Goal: Information Seeking & Learning: Find specific fact

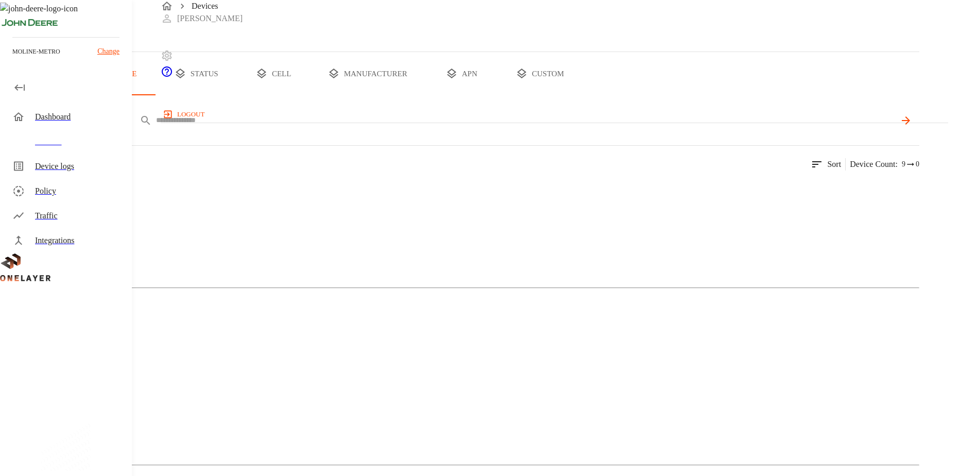
click at [442, 128] on input "text" at bounding box center [525, 120] width 739 height 15
paste input "**********"
type input "**********"
click at [919, 133] on div "**********" at bounding box center [496, 120] width 845 height 25
click at [912, 127] on icon at bounding box center [905, 120] width 12 height 12
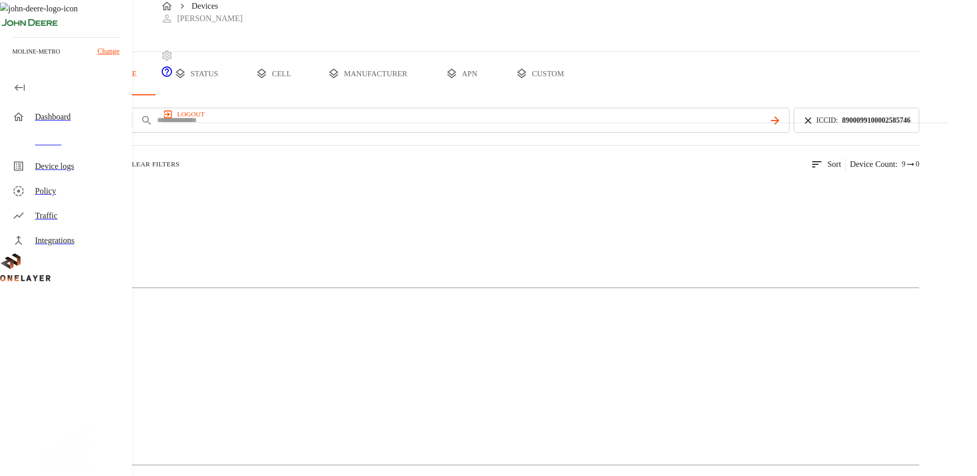
click at [190, 255] on div "Mobile Phone" at bounding box center [459, 229] width 919 height 52
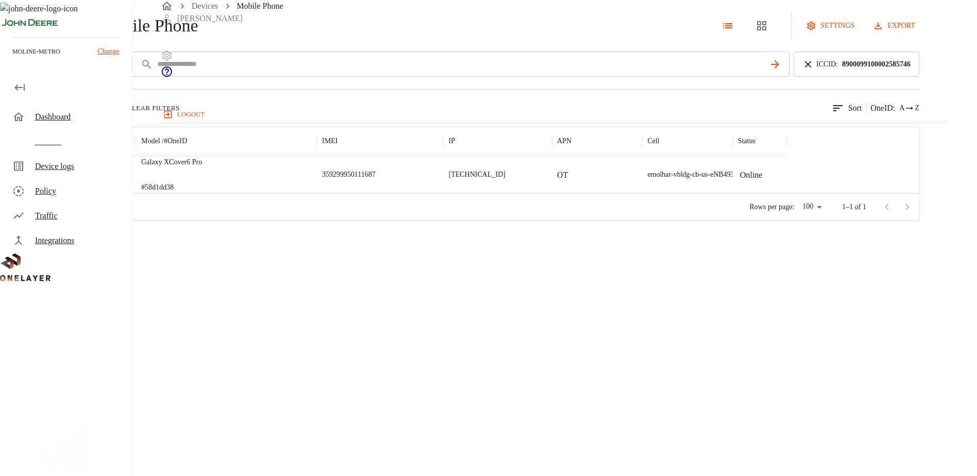
click at [108, 180] on img "Samsung Korea" at bounding box center [81, 174] width 54 height 10
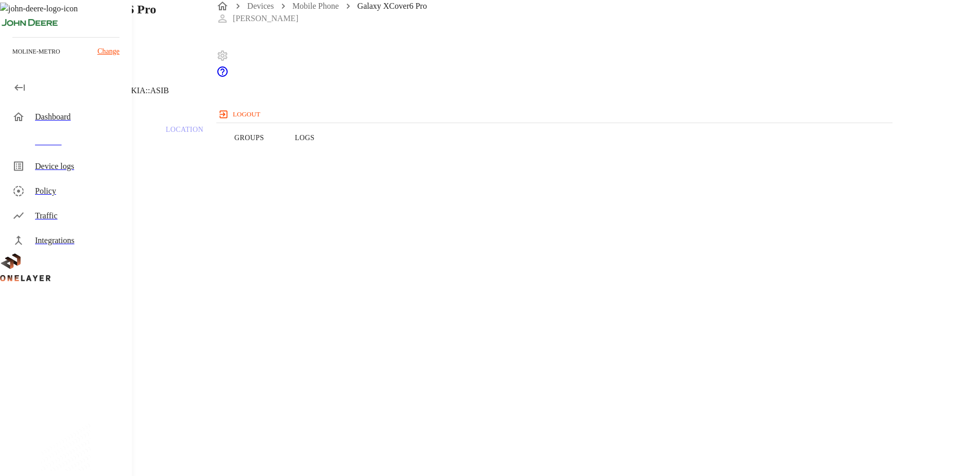
click at [12, 59] on icon at bounding box center [6, 52] width 12 height 12
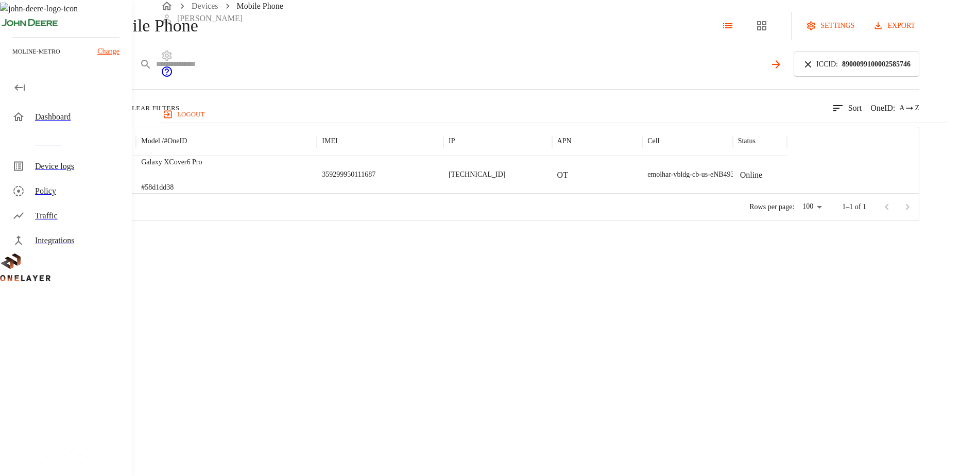
click at [367, 72] on input "text" at bounding box center [460, 64] width 609 height 15
paste input "**********"
type input "**********"
click at [814, 70] on icon at bounding box center [808, 64] width 11 height 11
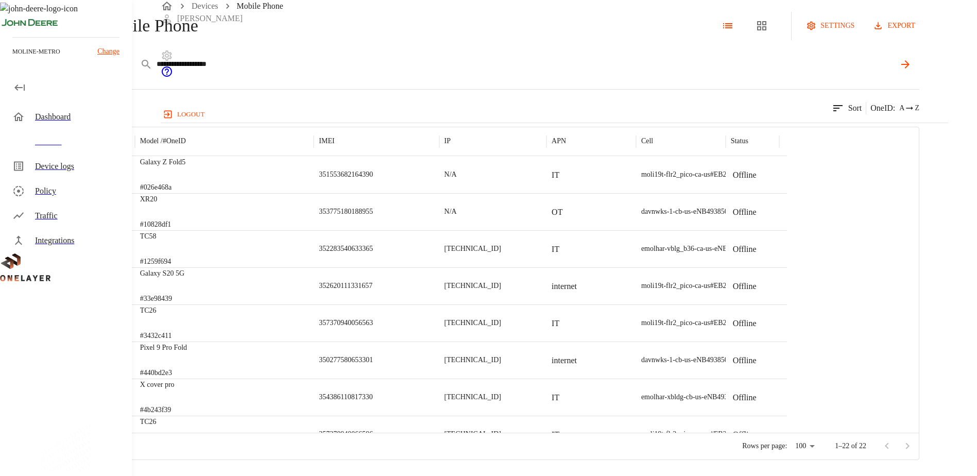
click at [912, 71] on icon at bounding box center [905, 64] width 12 height 12
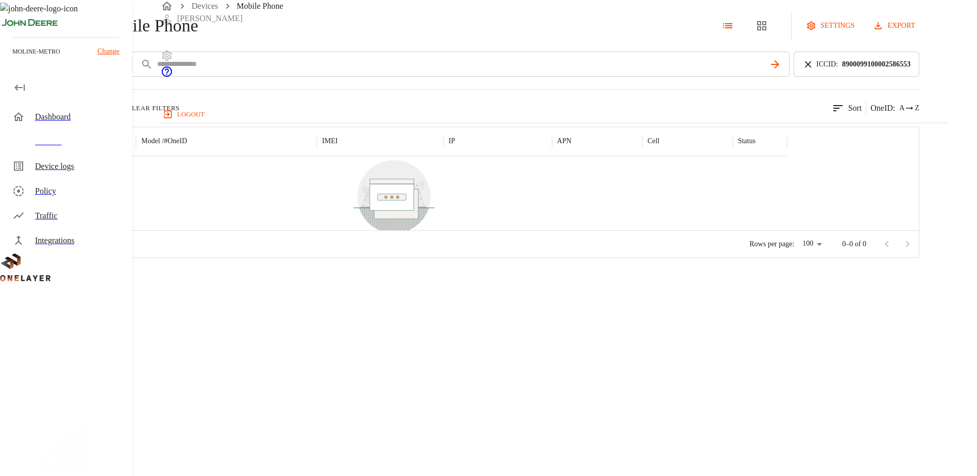
click at [814, 70] on icon at bounding box center [808, 64] width 11 height 11
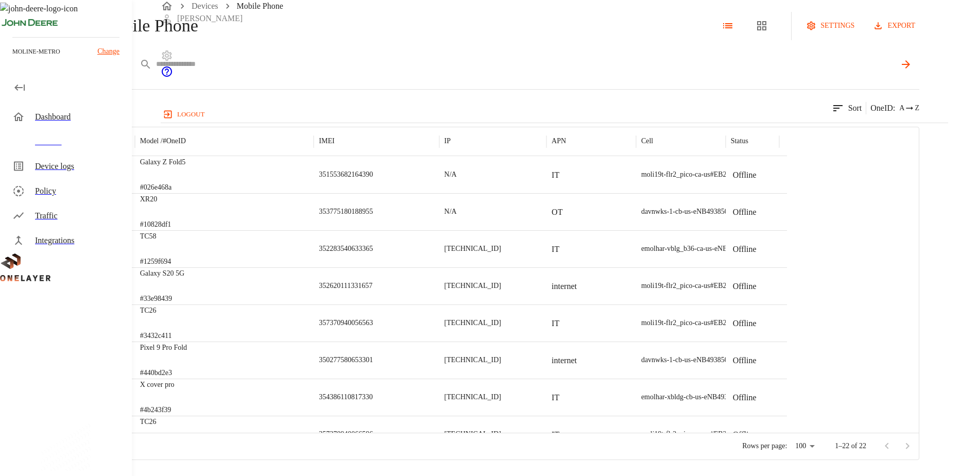
click at [407, 72] on input "text" at bounding box center [525, 64] width 739 height 15
paste input "**********"
type input "**********"
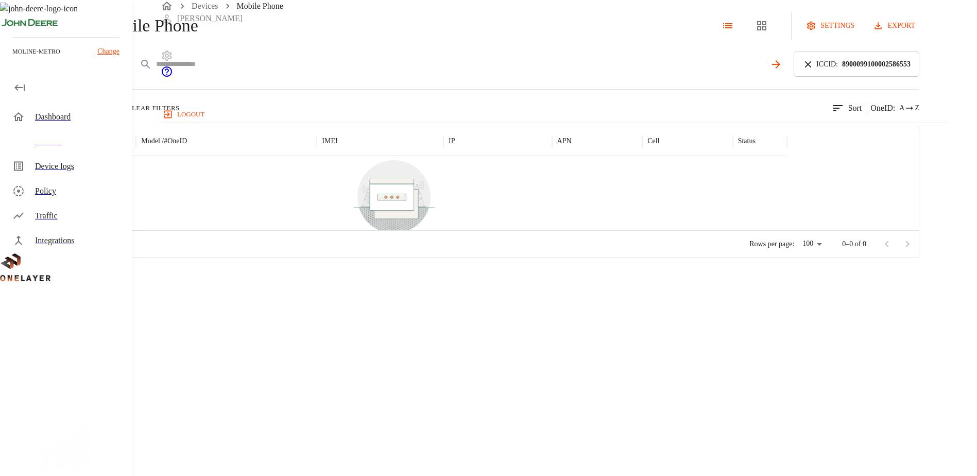
drag, startPoint x: 338, startPoint y: 99, endPoint x: 372, endPoint y: 100, distance: 34.0
click at [338, 72] on input "text" at bounding box center [460, 64] width 609 height 15
paste input "**********"
type input "**********"
click at [814, 70] on icon at bounding box center [808, 64] width 11 height 11
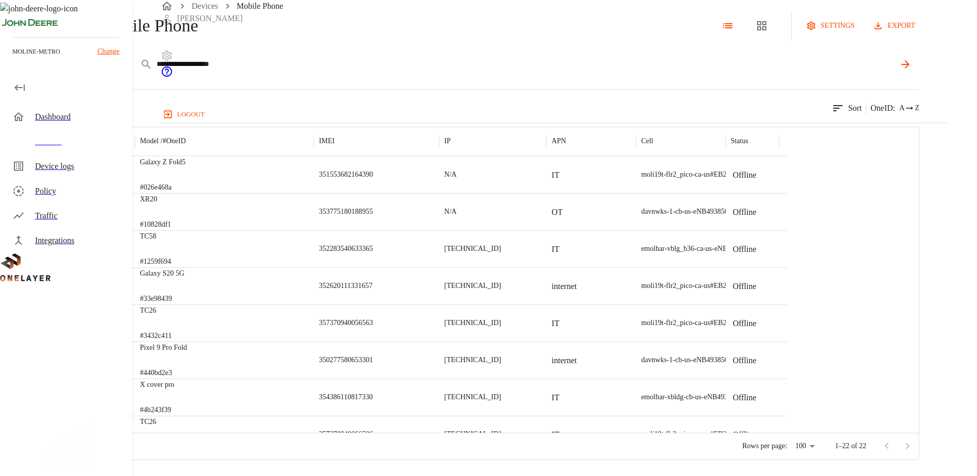
click at [910, 69] on icon at bounding box center [905, 64] width 8 height 8
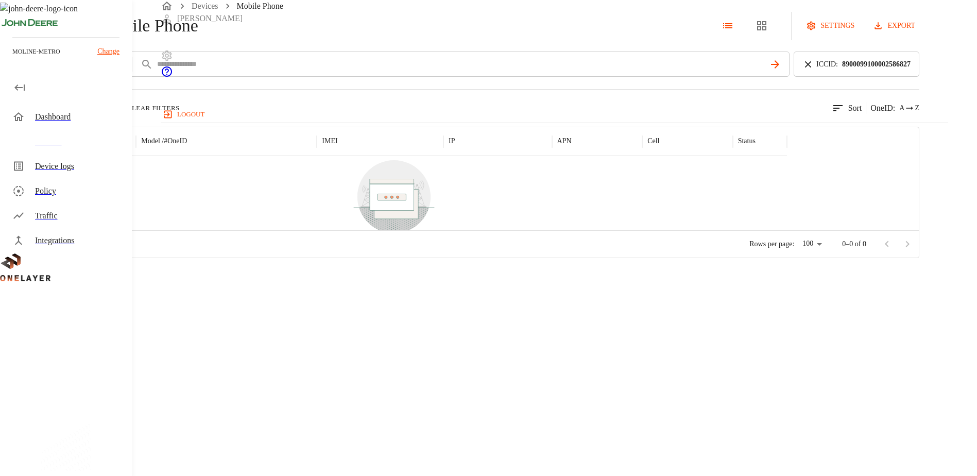
click at [123, 113] on icon "button" at bounding box center [118, 108] width 10 height 10
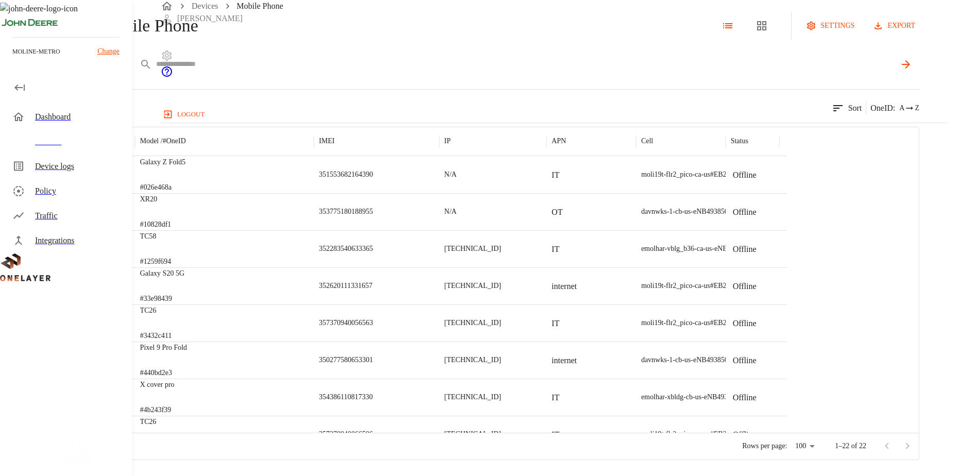
click at [334, 72] on input "text" at bounding box center [525, 64] width 739 height 15
paste input "**********"
type input "**********"
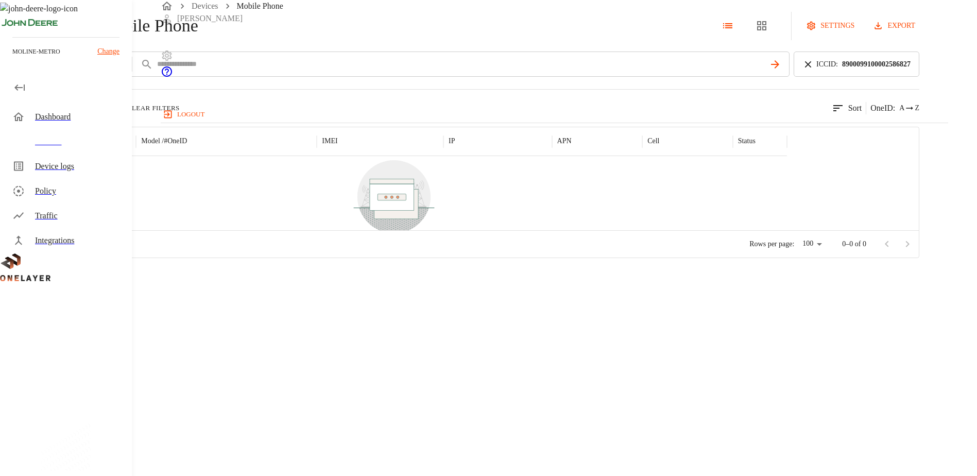
click at [150, 64] on div "Mobile Phone settings export add filter ICCID ***** ICCID : [TECHNICAL_ID] 0 re…" at bounding box center [488, 129] width 977 height 258
click at [152, 64] on div "Mobile Phone settings export add filter ICCID ***** ICCID : [TECHNICAL_ID] 0 re…" at bounding box center [488, 129] width 977 height 258
click at [11, 31] on icon at bounding box center [5, 25] width 11 height 11
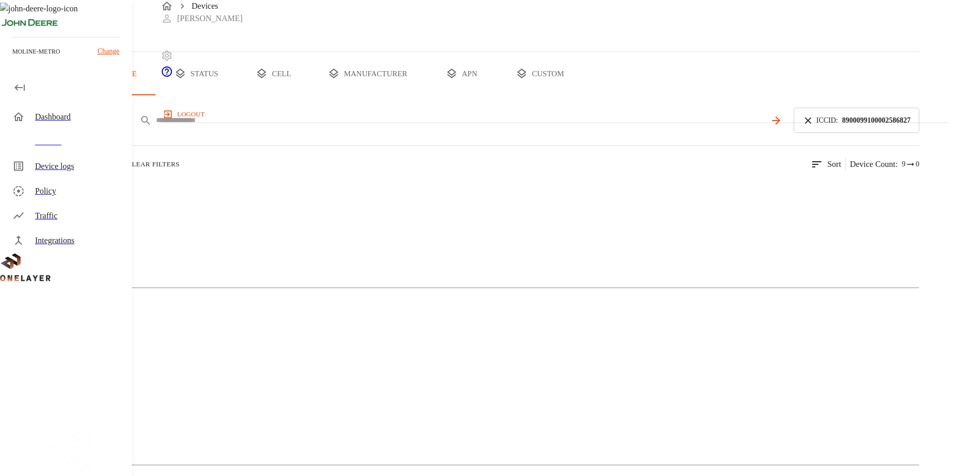
click at [349, 128] on input "text" at bounding box center [460, 120] width 609 height 15
paste input "**********"
type input "**********"
click at [80, 195] on img at bounding box center [50, 189] width 59 height 12
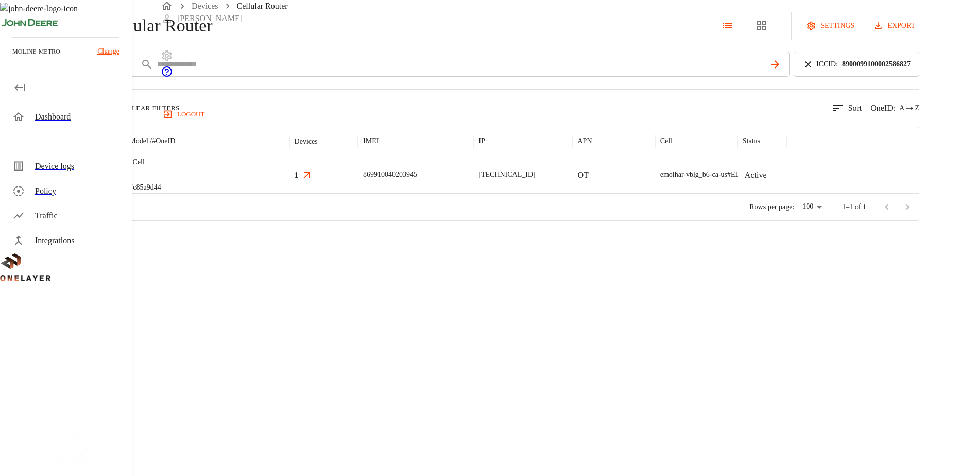
click at [88, 180] on img "MultiTech" at bounding box center [68, 174] width 38 height 10
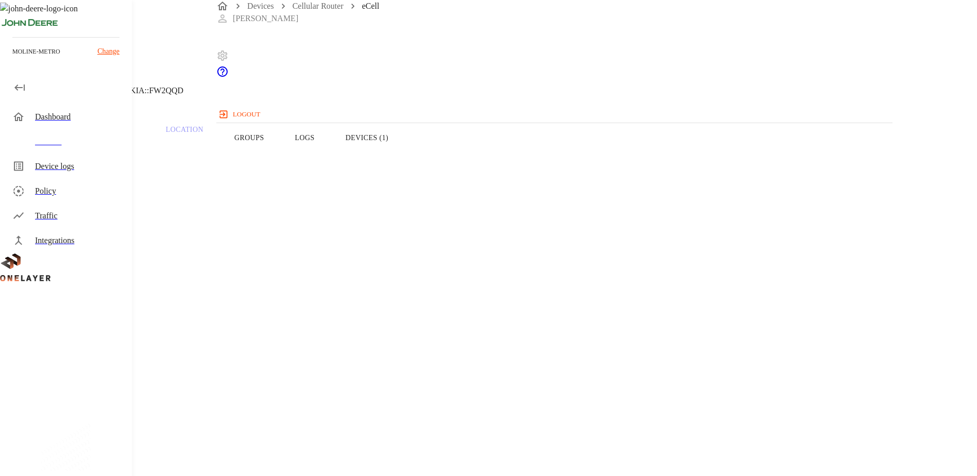
click at [404, 153] on button "Devices (1)" at bounding box center [367, 137] width 74 height 65
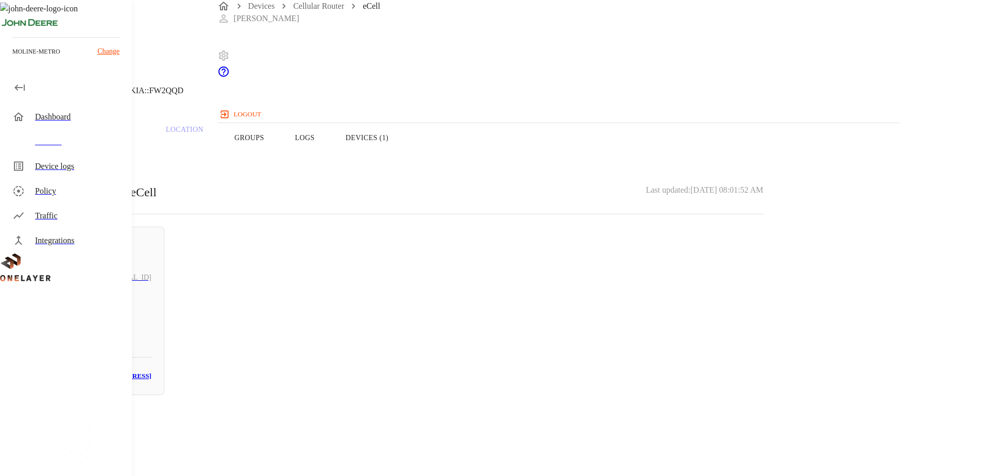
click at [151, 314] on h5 "N/A" at bounding box center [95, 320] width 114 height 16
drag, startPoint x: 618, startPoint y: 197, endPoint x: 547, endPoint y: 194, distance: 70.6
click at [547, 418] on section "MAC address: [MAC_ADDRESS]" at bounding box center [394, 434] width 739 height 33
copy section "[MAC_ADDRESS]"
click at [520, 363] on div "N/A [TECHNICAL_ID] #90855a92 Cell #EB204913407::NOKIA::FW2QQD Parent CPE: eCell…" at bounding box center [394, 317] width 788 height 634
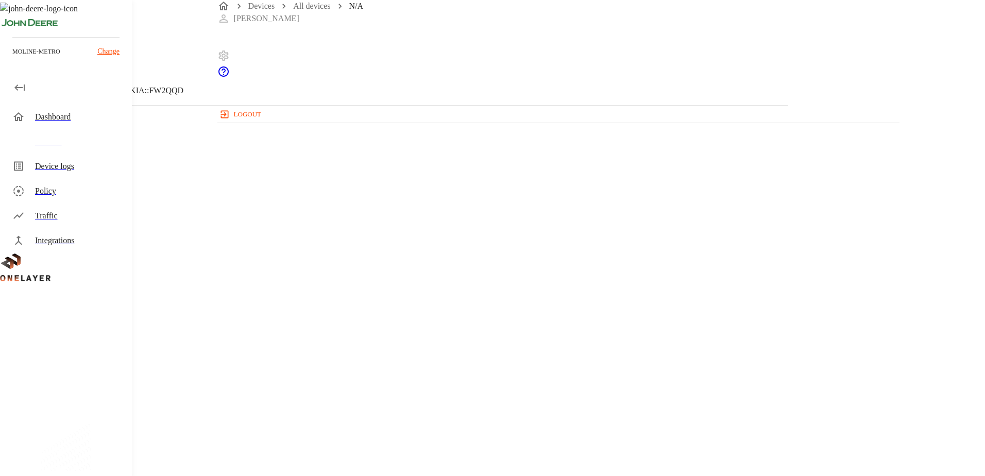
click at [12, 59] on icon at bounding box center [6, 52] width 12 height 12
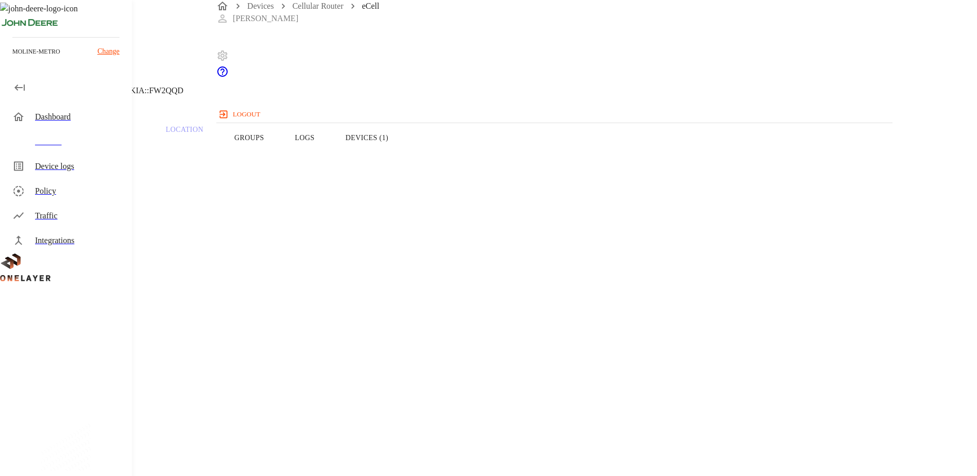
click at [241, 96] on header "eCell [TECHNICAL_ID] #c85a9d44 Cell #EB204913407::NOKIA::FW2QQD" at bounding box center [391, 52] width 782 height 105
click at [258, 93] on div "eCell [TECHNICAL_ID] #c85a9d44 Cell #EB204913407::NOKIA::FW2QQD" at bounding box center [391, 52] width 782 height 105
click at [12, 59] on icon at bounding box center [6, 52] width 12 height 12
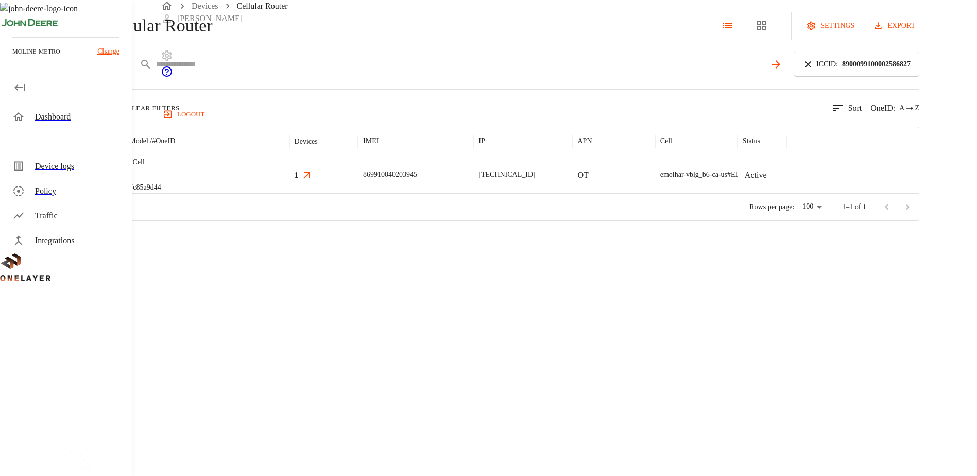
click at [341, 72] on input "text" at bounding box center [460, 64] width 609 height 15
paste input "**********"
type input "**********"
click at [814, 70] on icon at bounding box center [808, 64] width 11 height 11
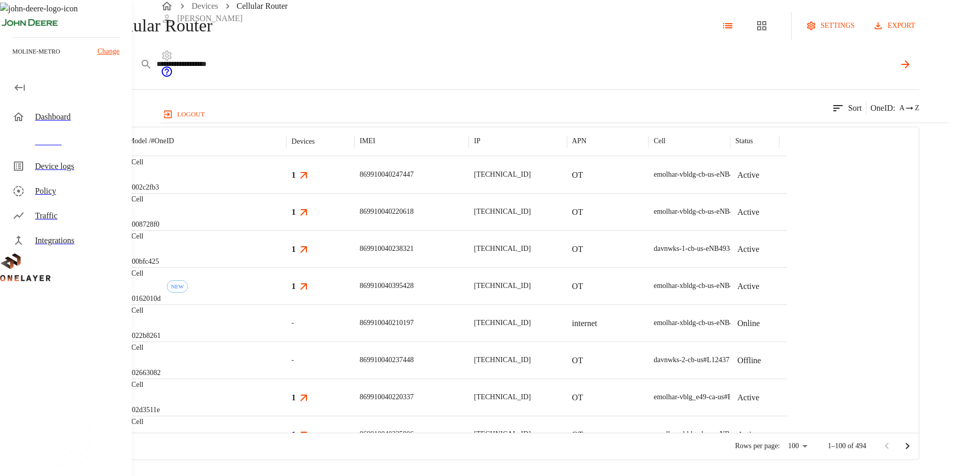
click at [912, 71] on icon at bounding box center [905, 64] width 12 height 12
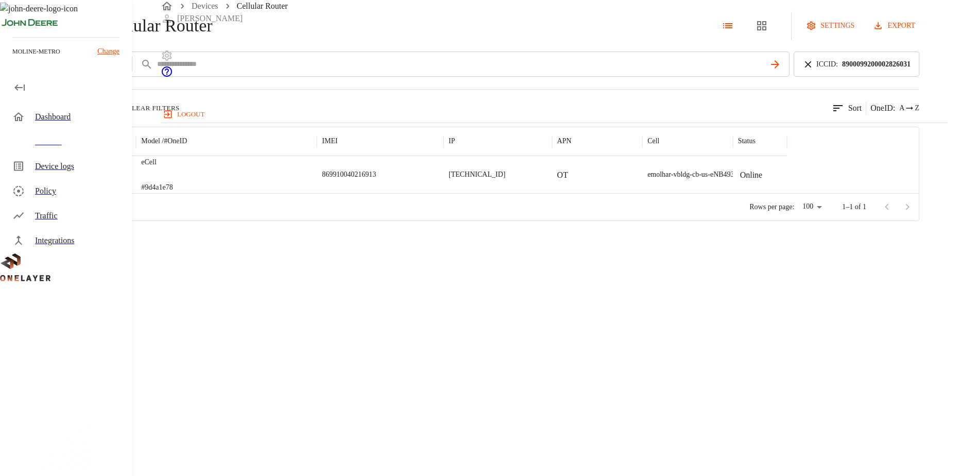
click at [92, 180] on img "MultiTech" at bounding box center [73, 174] width 38 height 10
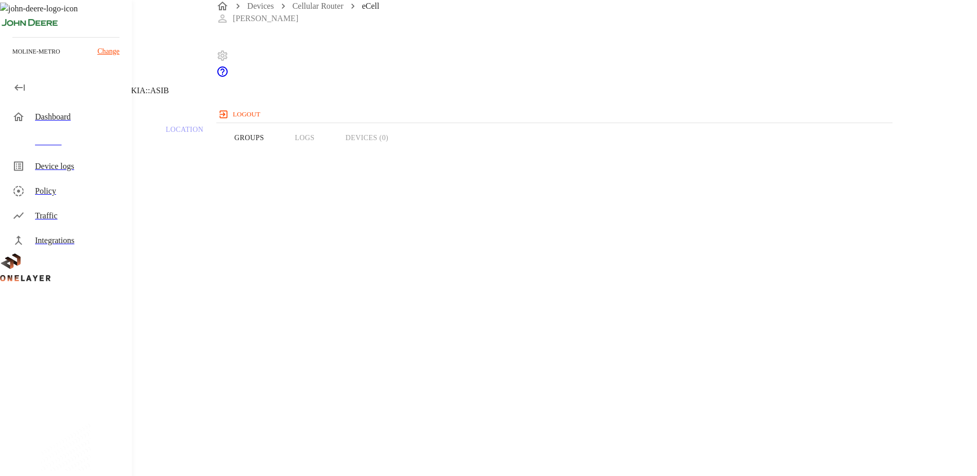
click at [589, 156] on div "Overview Traffic Location Groups Logs Devices (0)" at bounding box center [391, 137] width 782 height 65
click at [12, 59] on icon at bounding box center [6, 52] width 12 height 12
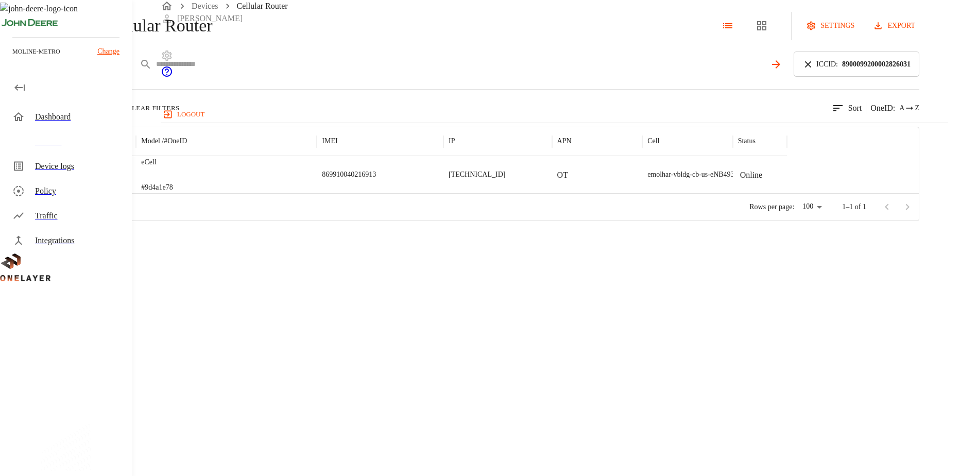
click at [346, 72] on input "text" at bounding box center [460, 64] width 609 height 15
paste input "**********"
type input "**********"
click at [814, 70] on icon at bounding box center [808, 64] width 11 height 11
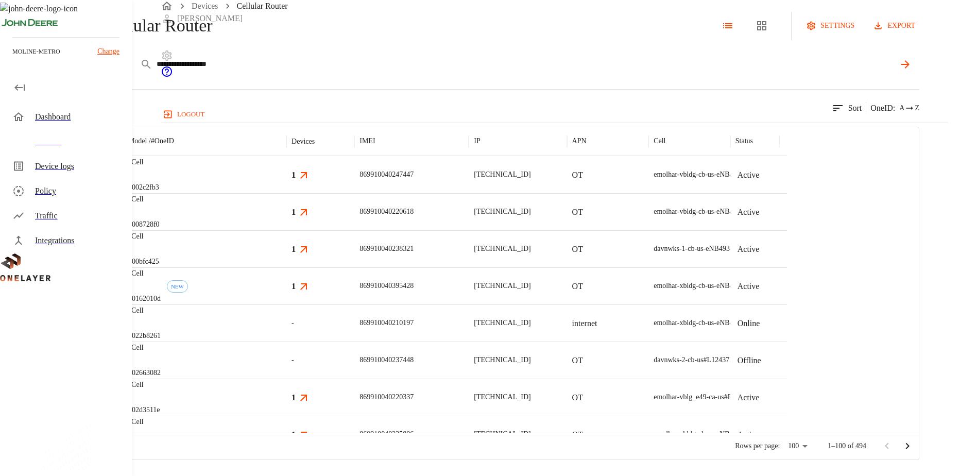
click at [912, 71] on icon at bounding box center [905, 64] width 12 height 12
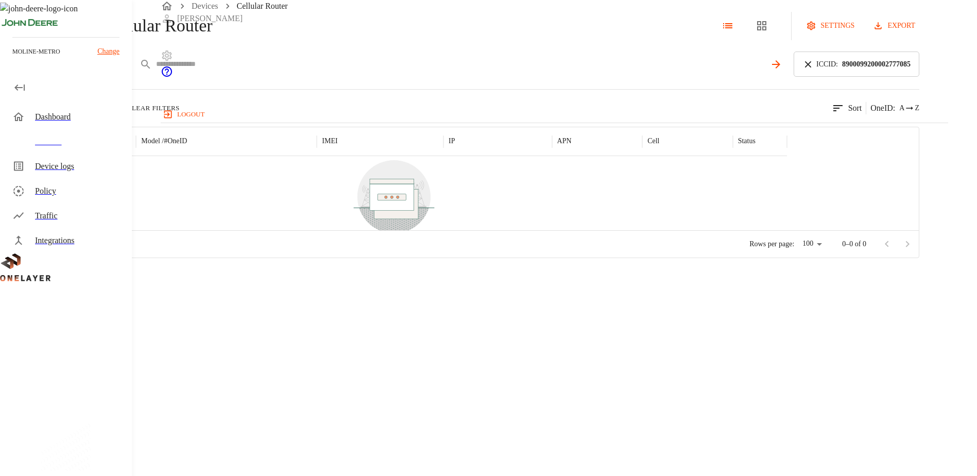
click at [325, 72] on input "text" at bounding box center [460, 64] width 609 height 15
click at [11, 31] on icon at bounding box center [5, 25] width 11 height 11
click at [339, 72] on input "text" at bounding box center [460, 64] width 609 height 15
click at [814, 70] on icon at bounding box center [808, 64] width 11 height 11
click at [700, 72] on input "text" at bounding box center [525, 64] width 739 height 15
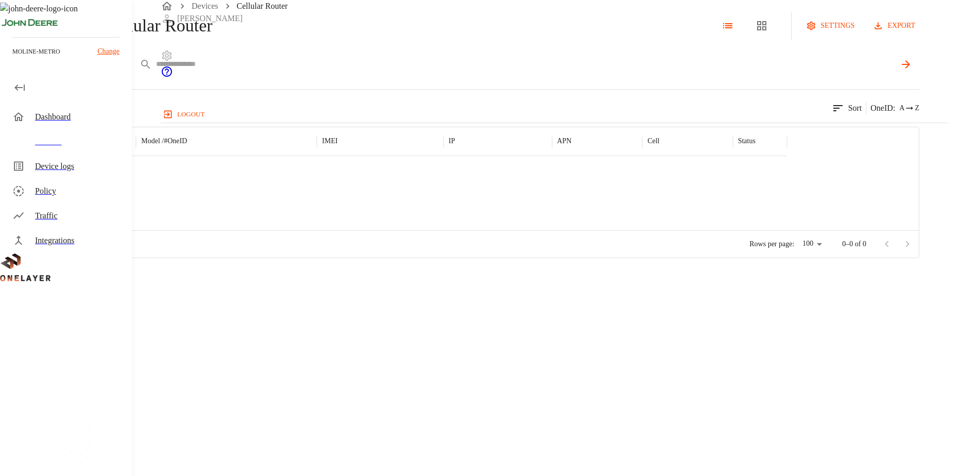
paste input "**********"
type input "**********"
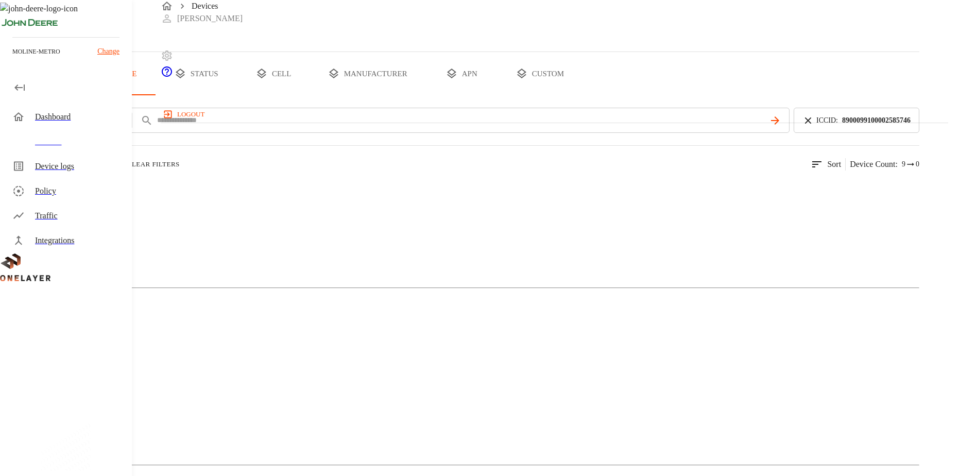
click at [814, 126] on icon at bounding box center [808, 120] width 11 height 11
click at [366, 133] on div "ICCID *****" at bounding box center [496, 120] width 845 height 25
click at [364, 128] on input "text" at bounding box center [525, 120] width 739 height 15
paste input "**********"
type input "**********"
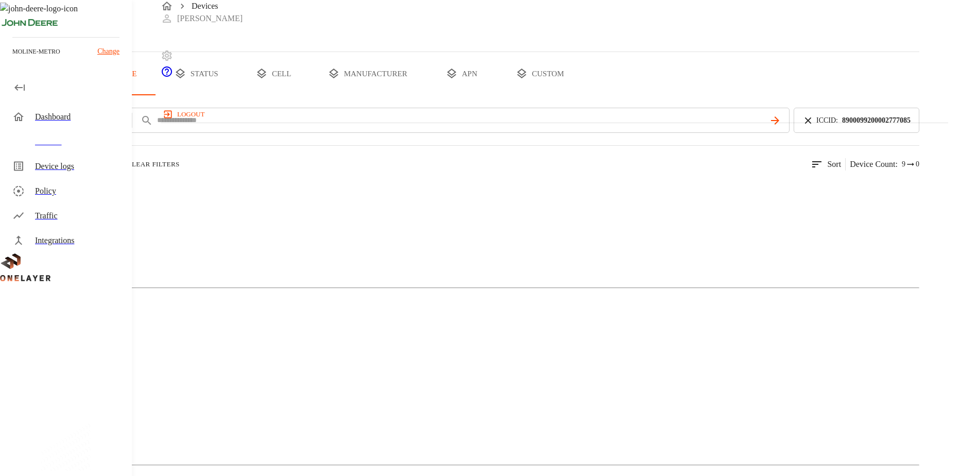
click at [53, 195] on img at bounding box center [37, 189] width 32 height 12
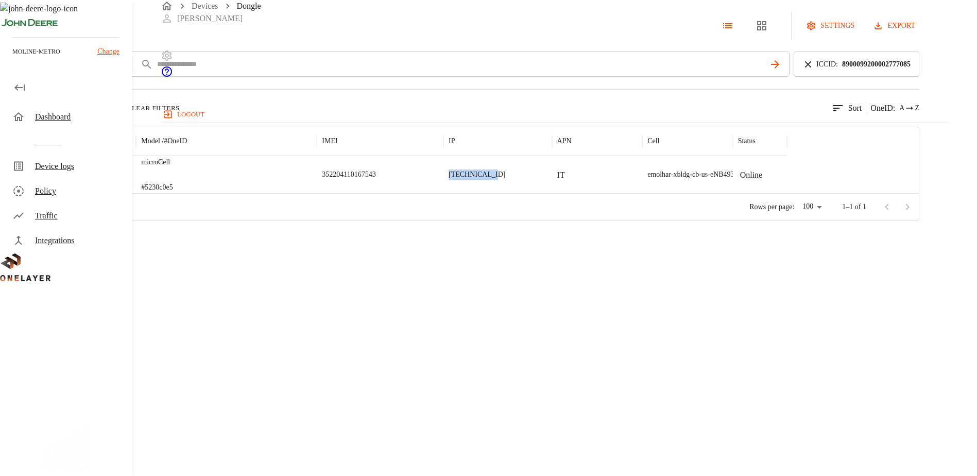
drag, startPoint x: 654, startPoint y: 218, endPoint x: 607, endPoint y: 219, distance: 46.4
click at [552, 193] on div "[TECHNICAL_ID]" at bounding box center [497, 174] width 109 height 37
copy p "[TECHNICAL_ID]"
click at [92, 180] on img "MultiTech" at bounding box center [73, 174] width 38 height 10
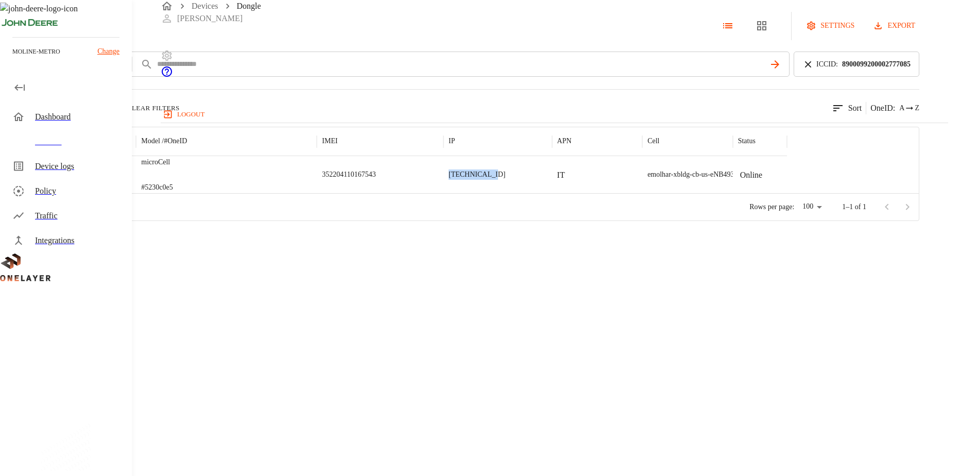
click at [92, 180] on img "MultiTech" at bounding box center [73, 174] width 38 height 10
drag, startPoint x: 238, startPoint y: 221, endPoint x: 186, endPoint y: 217, distance: 52.2
click at [35, 180] on img "Dongle" at bounding box center [20, 174] width 29 height 10
click at [457, 194] on div at bounding box center [394, 193] width 787 height 1
click at [317, 193] on div "microCell #5230c0e5" at bounding box center [226, 174] width 181 height 37
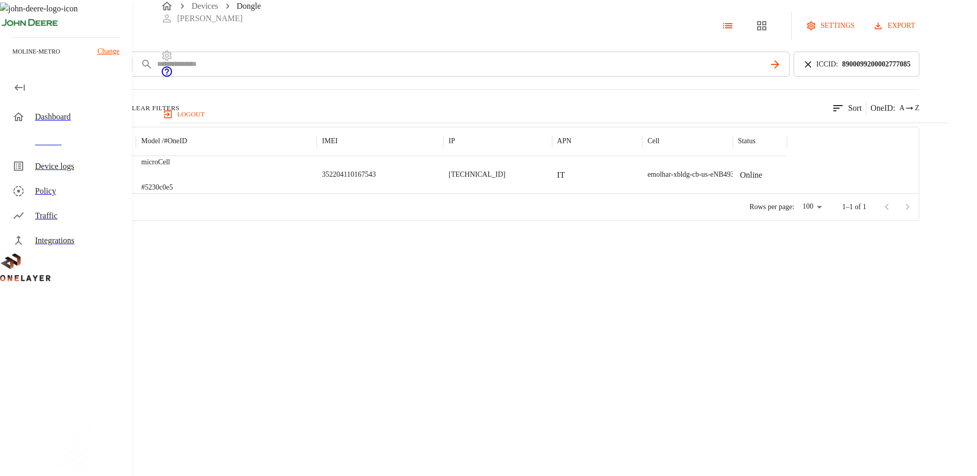
click at [317, 193] on div "microCell #5230c0e5" at bounding box center [226, 174] width 181 height 37
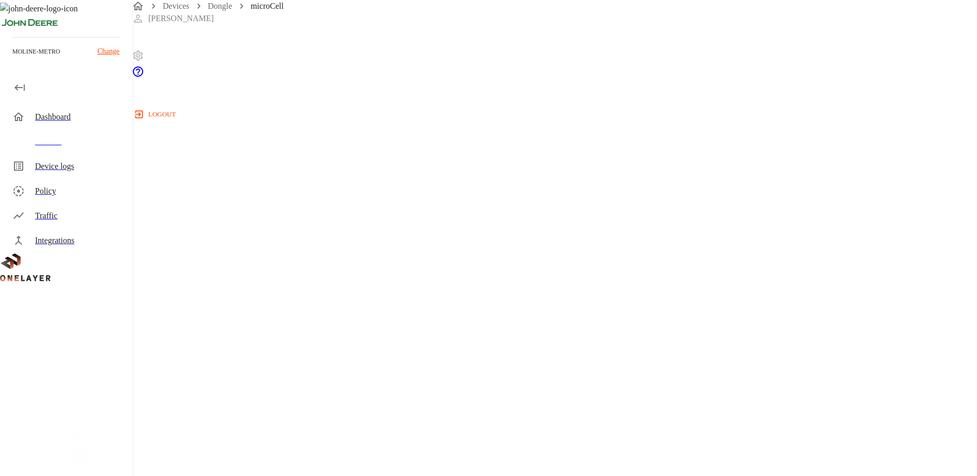
scroll to position [123, 0]
click at [485, 200] on div "Device Type: Dongle Manufacturer: MultiTech Model: microCell Modem: CBRS CB610L…" at bounding box center [391, 373] width 732 height 653
drag, startPoint x: 908, startPoint y: 157, endPoint x: 925, endPoint y: 159, distance: 16.6
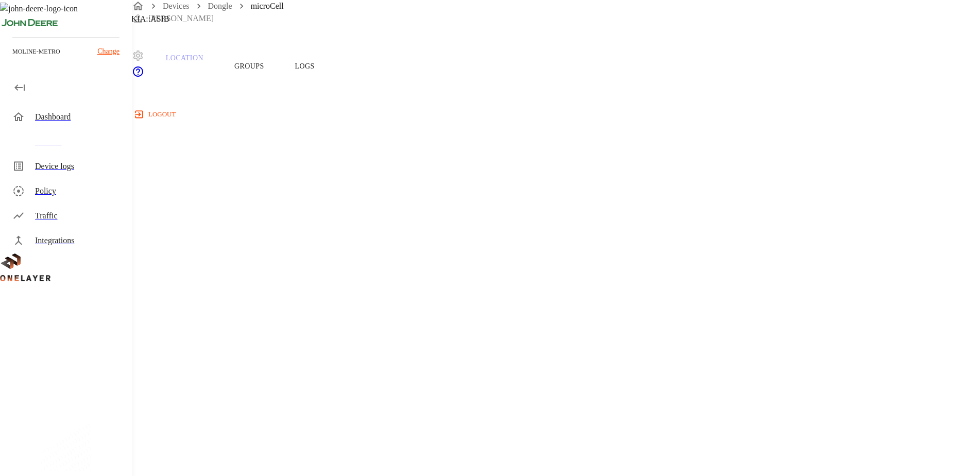
scroll to position [20, 0]
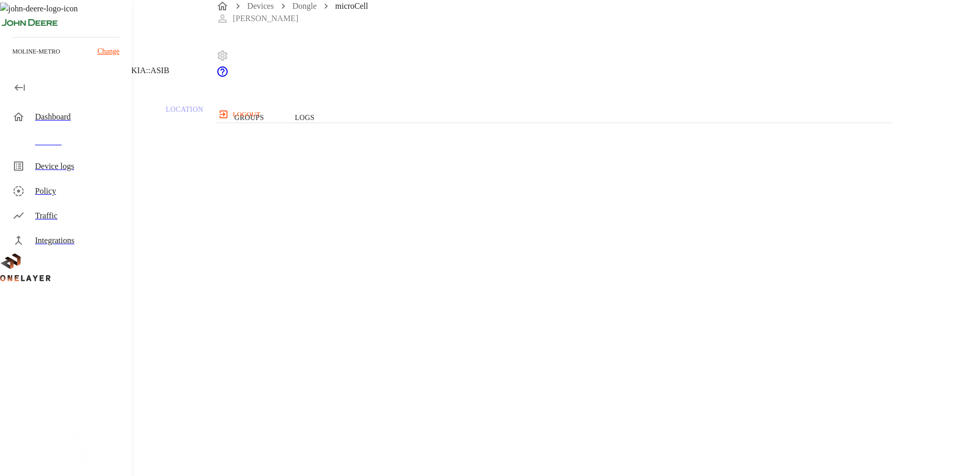
click at [6, 38] on icon at bounding box center [3, 32] width 6 height 10
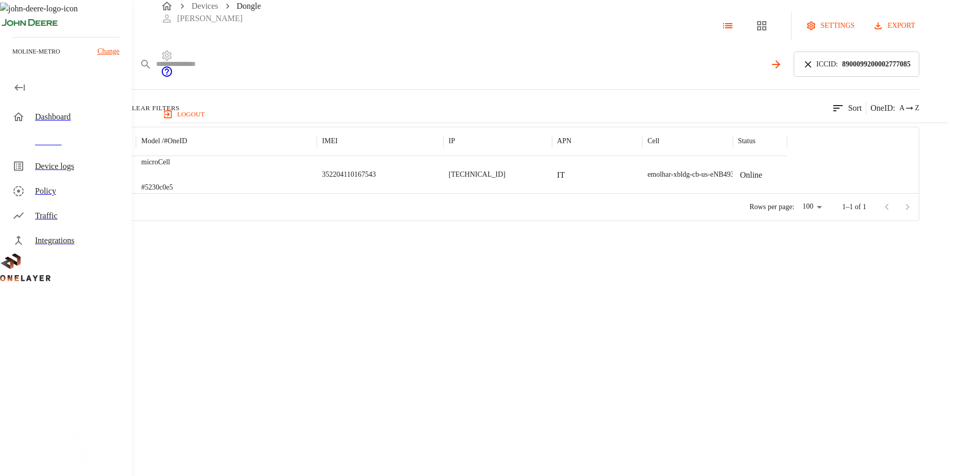
click at [375, 72] on input "text" at bounding box center [460, 64] width 609 height 15
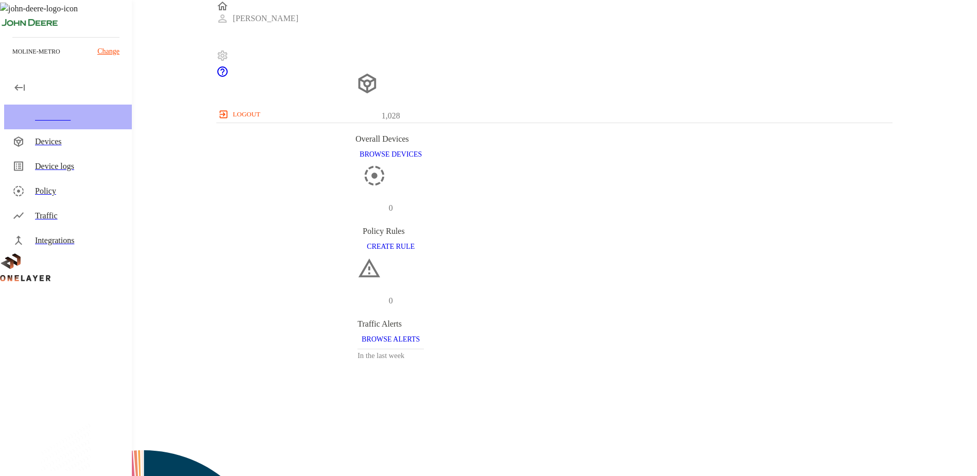
click at [47, 114] on div "Dashboard" at bounding box center [79, 117] width 89 height 12
click at [58, 139] on div "Devices" at bounding box center [79, 141] width 89 height 12
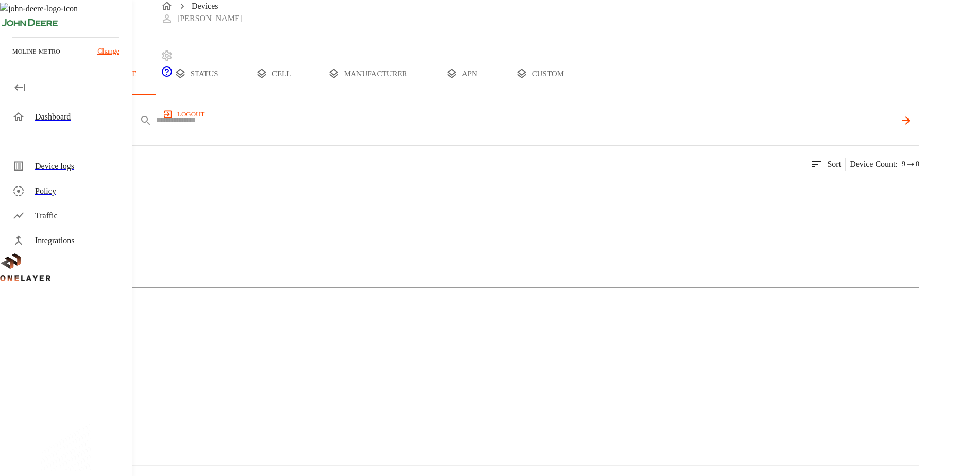
click at [347, 128] on input "text" at bounding box center [525, 120] width 739 height 15
paste input "**********"
type input "**********"
click at [912, 127] on icon at bounding box center [905, 120] width 12 height 12
click at [21, 192] on img at bounding box center [21, 192] width 0 height 0
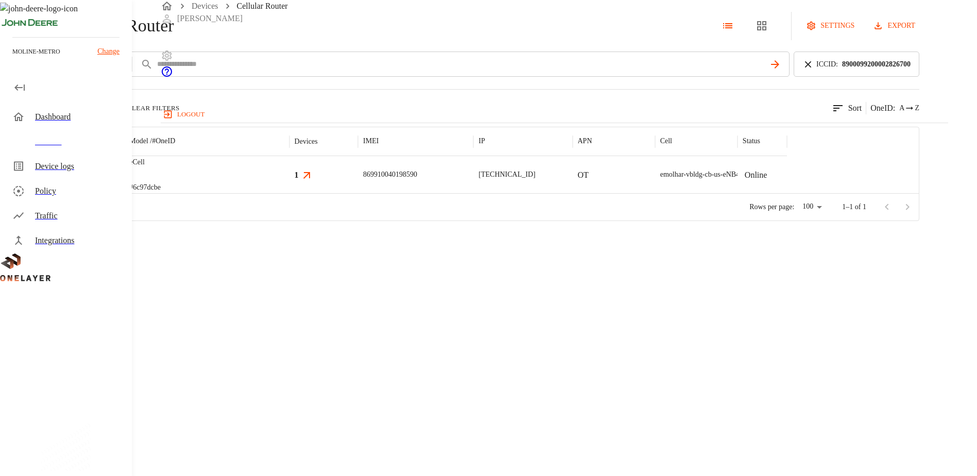
click at [49, 175] on img "MultiTech" at bounding box center [49, 175] width 0 height 0
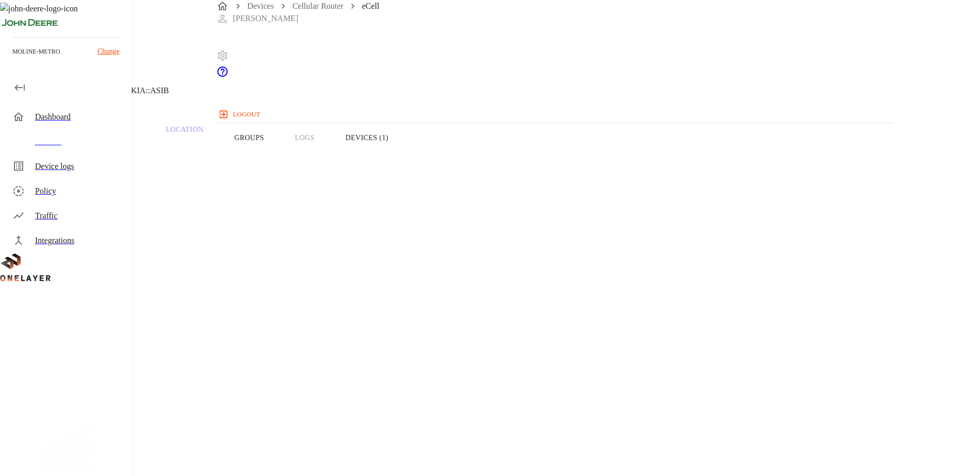
click at [404, 155] on button "Devices (1)" at bounding box center [367, 137] width 74 height 65
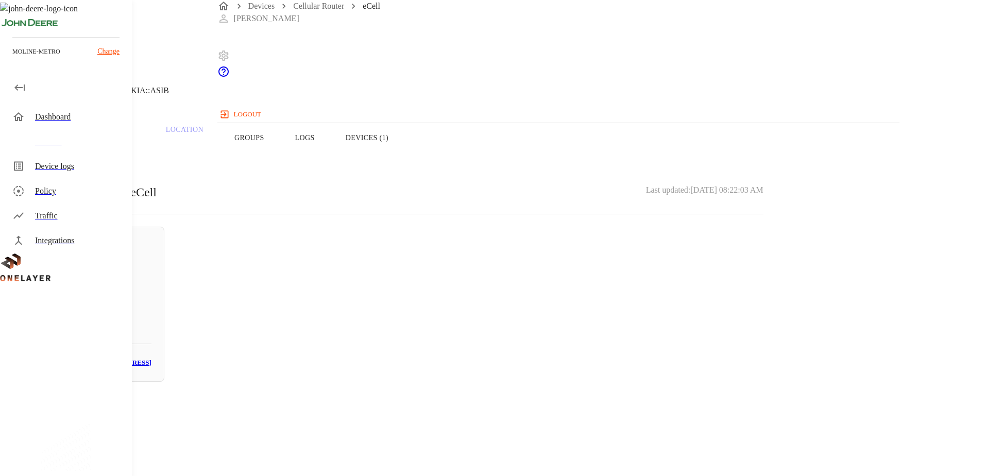
click at [151, 312] on h5 "N/A" at bounding box center [95, 307] width 114 height 16
drag, startPoint x: 615, startPoint y: 195, endPoint x: 551, endPoint y: 194, distance: 63.9
click at [551, 418] on section "MAC address: 60:FF:DD:05:02:5D" at bounding box center [394, 434] width 739 height 33
copy p "60:FF:DD:05:02:5D"
drag, startPoint x: 441, startPoint y: 322, endPoint x: 453, endPoint y: 307, distance: 19.8
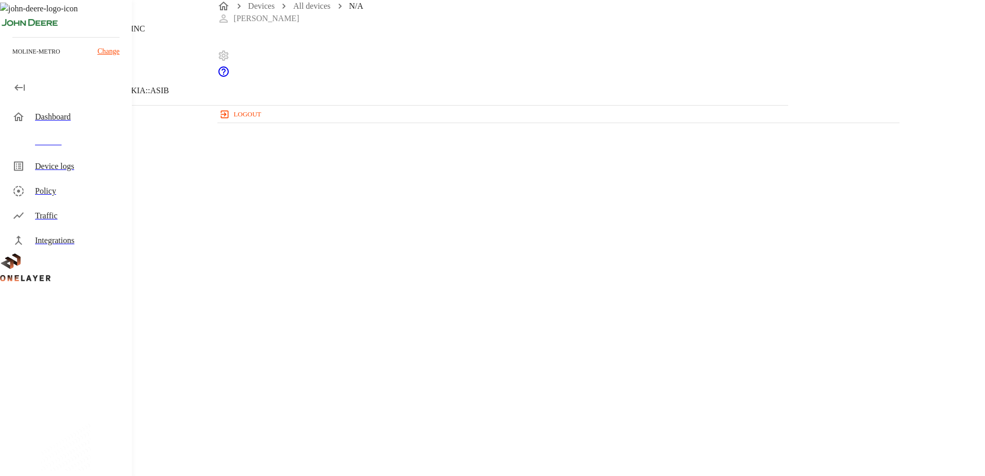
click at [441, 322] on div "N/A 10.137.87.131 #595f8591 Cell #DH240725611::NOKIA::ASIB Parent CPE: eCell De…" at bounding box center [394, 317] width 788 height 634
click at [6, 58] on icon at bounding box center [3, 52] width 6 height 10
click at [71, 155] on button "Overview" at bounding box center [35, 137] width 71 height 65
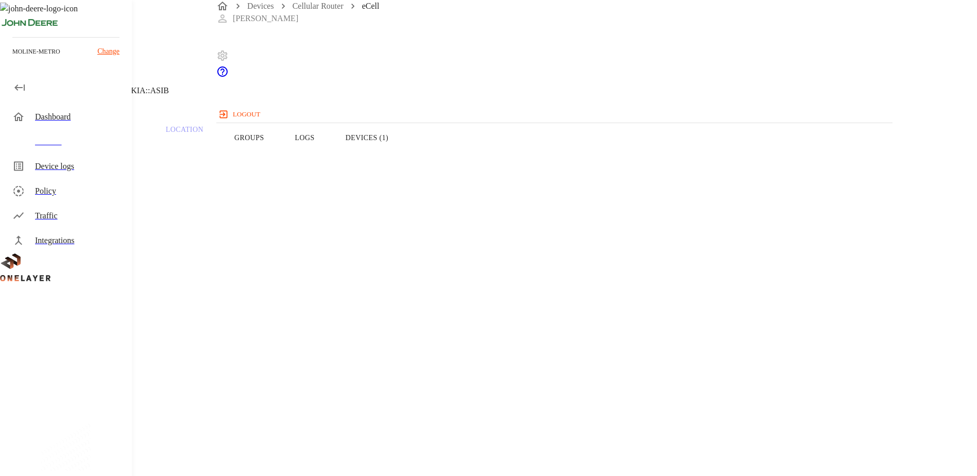
drag, startPoint x: 604, startPoint y: 248, endPoint x: 536, endPoint y: 250, distance: 67.5
click at [404, 163] on button "Devices (1)" at bounding box center [367, 137] width 74 height 65
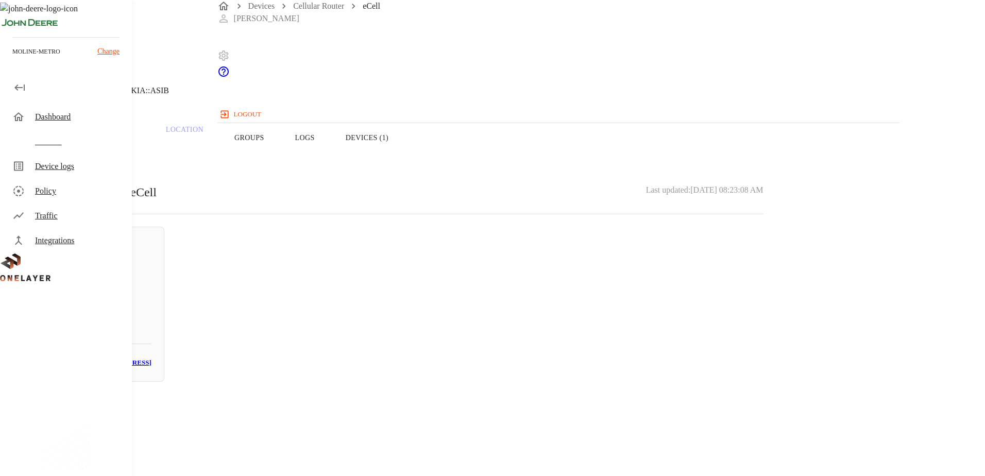
click at [12, 59] on icon at bounding box center [6, 52] width 12 height 12
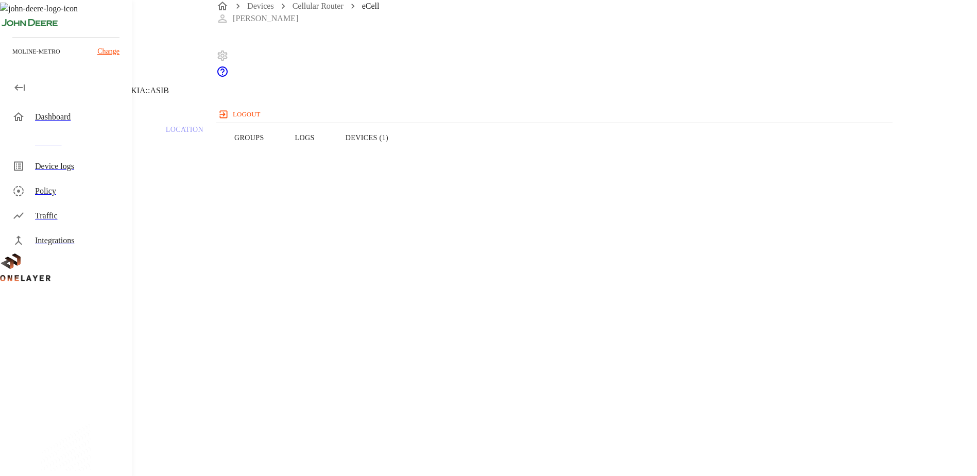
click at [12, 59] on icon at bounding box center [6, 52] width 12 height 12
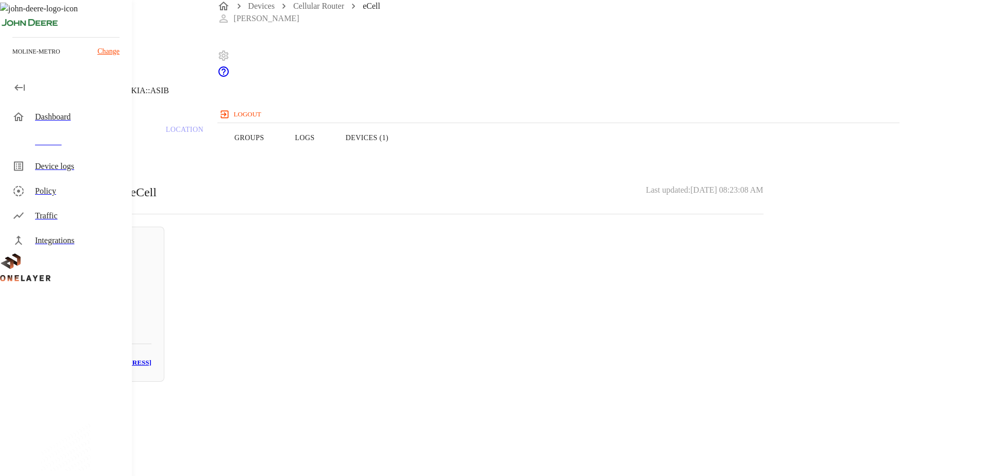
click at [12, 59] on icon at bounding box center [6, 52] width 12 height 12
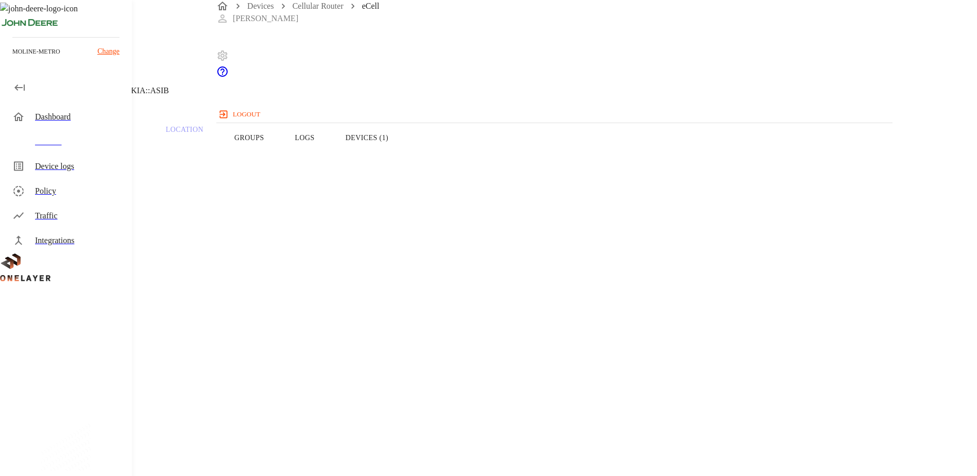
click at [12, 59] on icon at bounding box center [6, 52] width 12 height 12
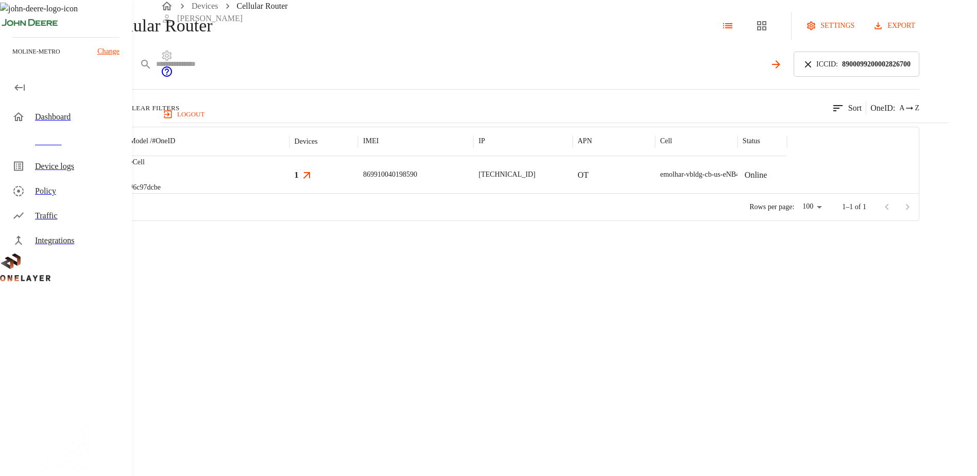
click at [414, 72] on input "text" at bounding box center [460, 64] width 609 height 15
click at [838, 70] on p "ICCID :" at bounding box center [827, 64] width 22 height 11
drag, startPoint x: 832, startPoint y: 103, endPoint x: 824, endPoint y: 103, distance: 8.2
click at [814, 70] on icon at bounding box center [808, 64] width 11 height 11
click at [695, 72] on input "text" at bounding box center [525, 64] width 739 height 15
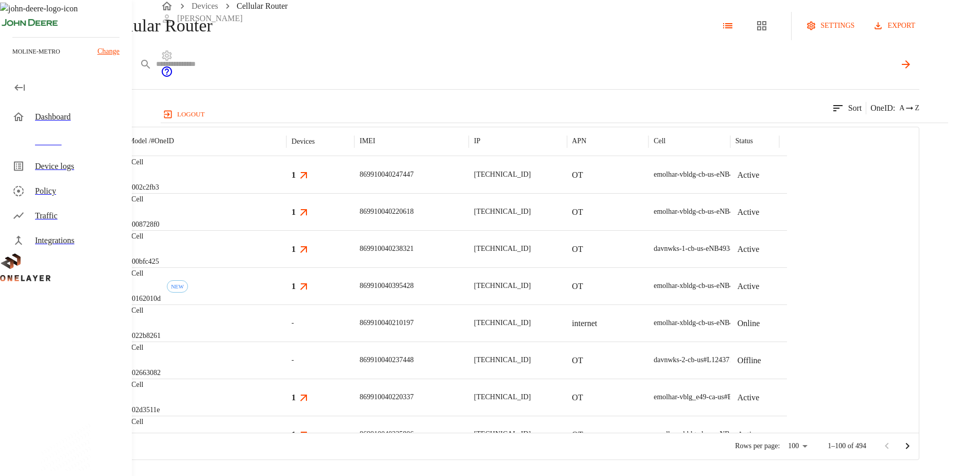
paste input "**********"
type input "**********"
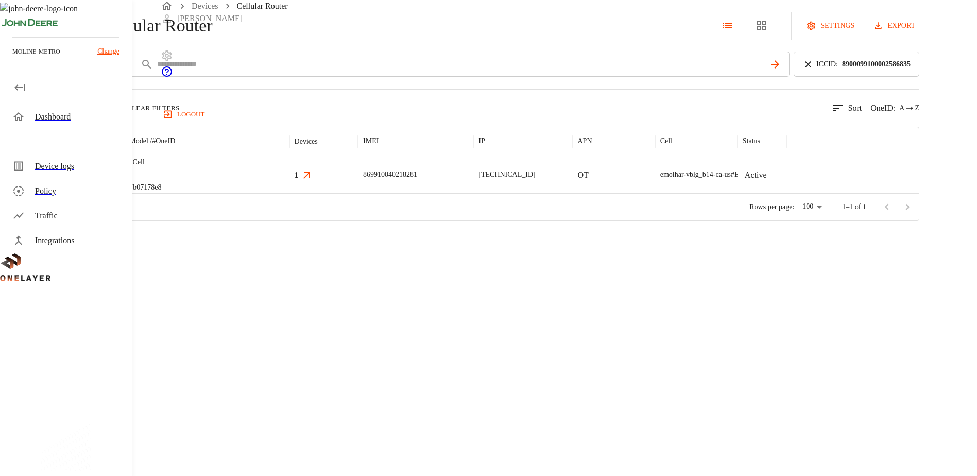
click at [88, 180] on img "MultiTech" at bounding box center [68, 174] width 38 height 10
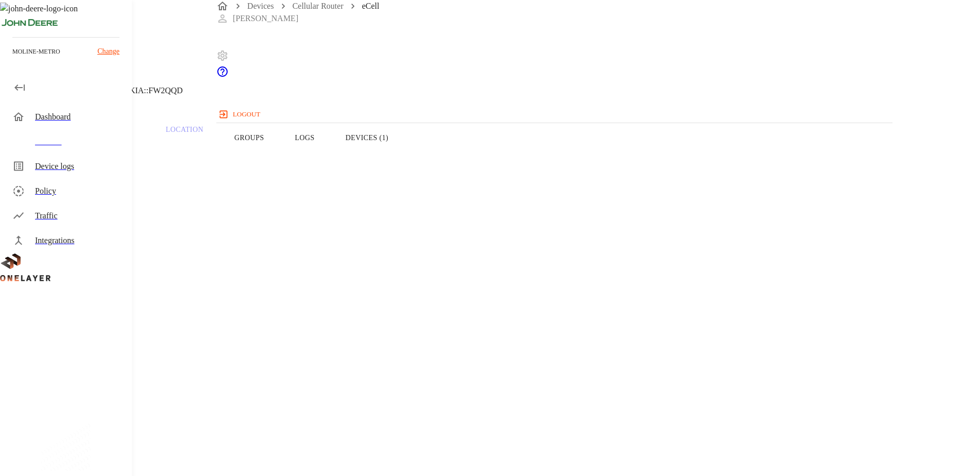
click at [404, 157] on button "Devices (1)" at bounding box center [367, 137] width 74 height 65
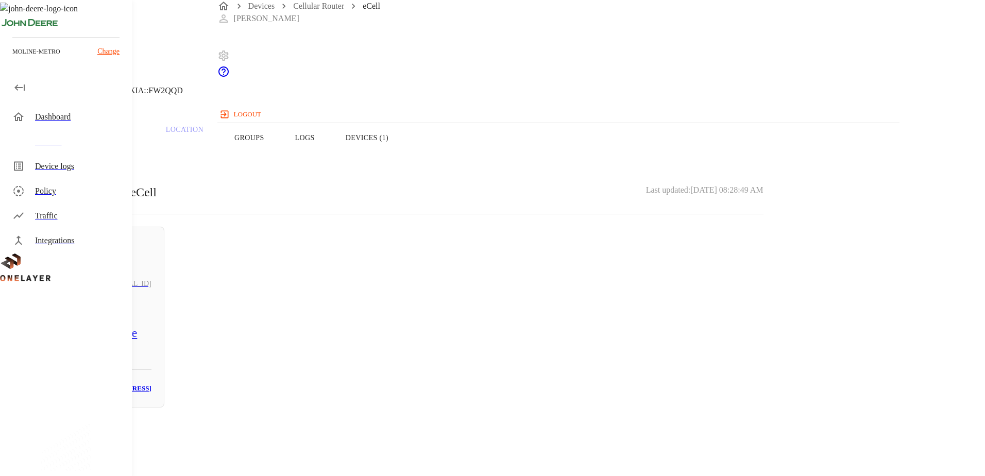
click at [164, 358] on div "Active 10.137.65.3 LE_Comm_Module # 7b8d3e04 MAC: 00:04:EE:03:4A:B2" at bounding box center [95, 317] width 140 height 181
drag, startPoint x: 619, startPoint y: 193, endPoint x: 549, endPoint y: 196, distance: 69.6
click at [549, 418] on section "MAC address: 00:04:EE:03:4A:B2" at bounding box center [394, 434] width 739 height 33
copy p "00:04:EE:03:4A:B2"
click at [12, 59] on icon at bounding box center [6, 52] width 12 height 12
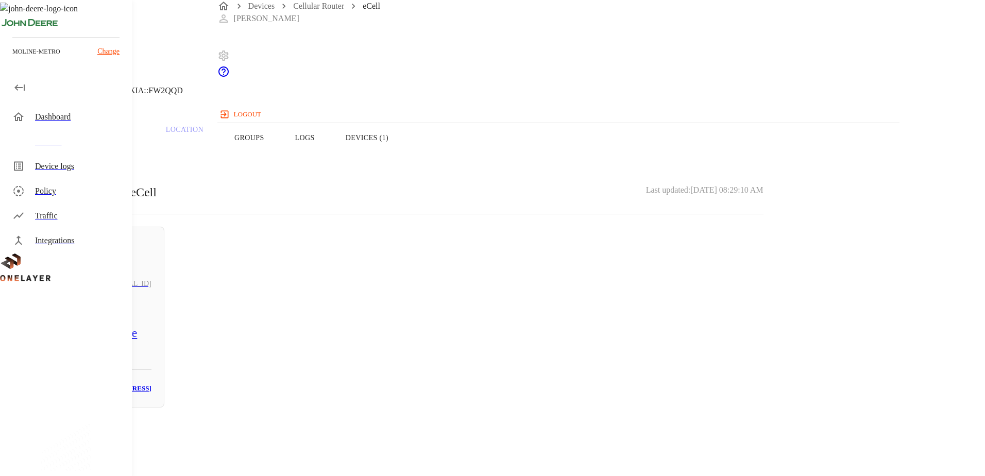
click at [71, 157] on button "Overview" at bounding box center [35, 137] width 71 height 65
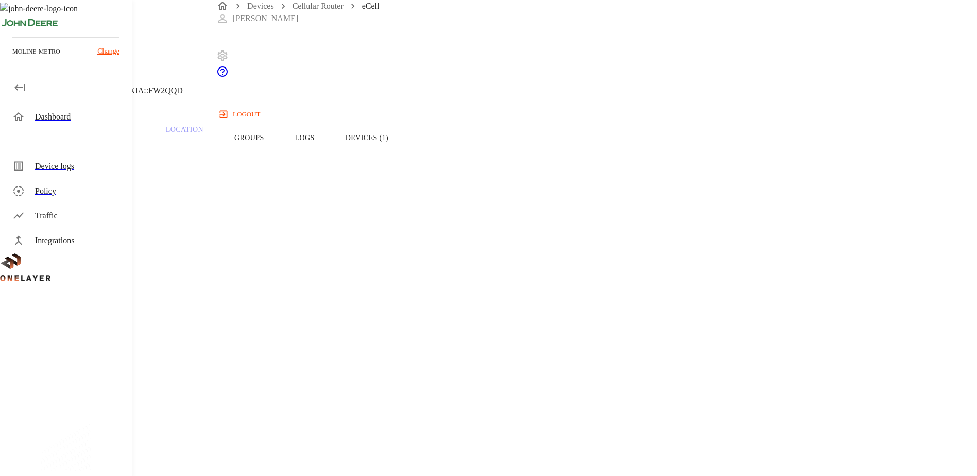
drag, startPoint x: 627, startPoint y: 245, endPoint x: 561, endPoint y: 247, distance: 66.0
copy span "D952_870_86835"
drag, startPoint x: 594, startPoint y: 156, endPoint x: 583, endPoint y: 166, distance: 14.6
click at [404, 155] on button "Devices (1)" at bounding box center [367, 137] width 74 height 65
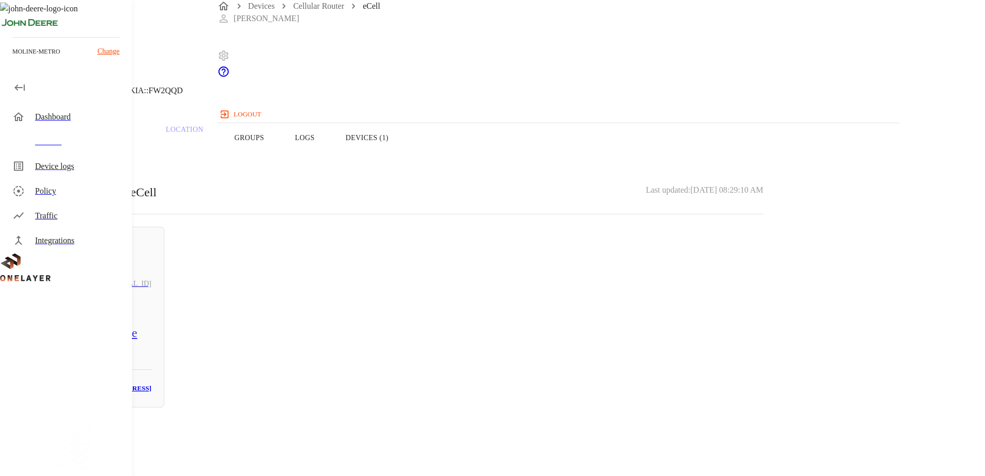
click at [151, 383] on div "MAC: 00:04:EE:03:4A:B2" at bounding box center [95, 389] width 114 height 12
drag, startPoint x: 617, startPoint y: 194, endPoint x: 542, endPoint y: 197, distance: 75.2
click at [542, 418] on section "MAC address: 00:04:EE:03:4A:B2" at bounding box center [394, 434] width 739 height 33
copy section "00:04:EE:03:4A:B2"
click at [12, 59] on icon at bounding box center [6, 52] width 12 height 12
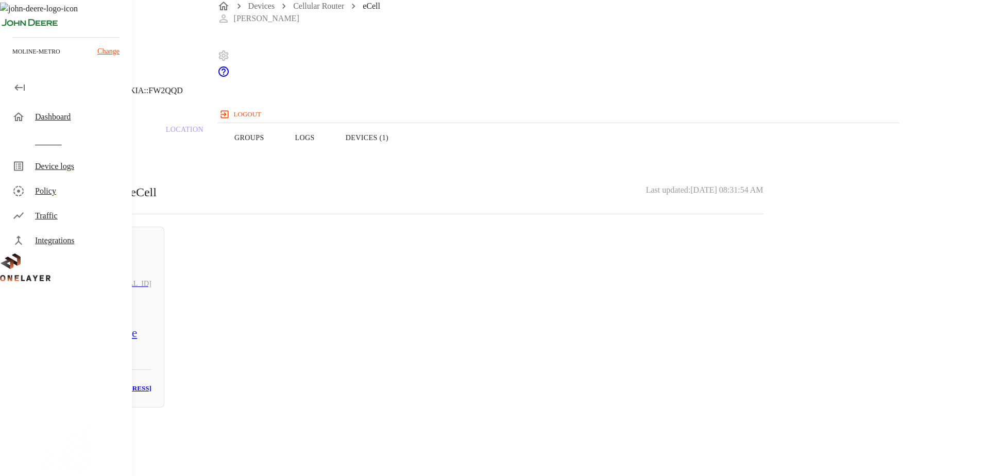
click at [71, 156] on button "Overview" at bounding box center [35, 137] width 71 height 65
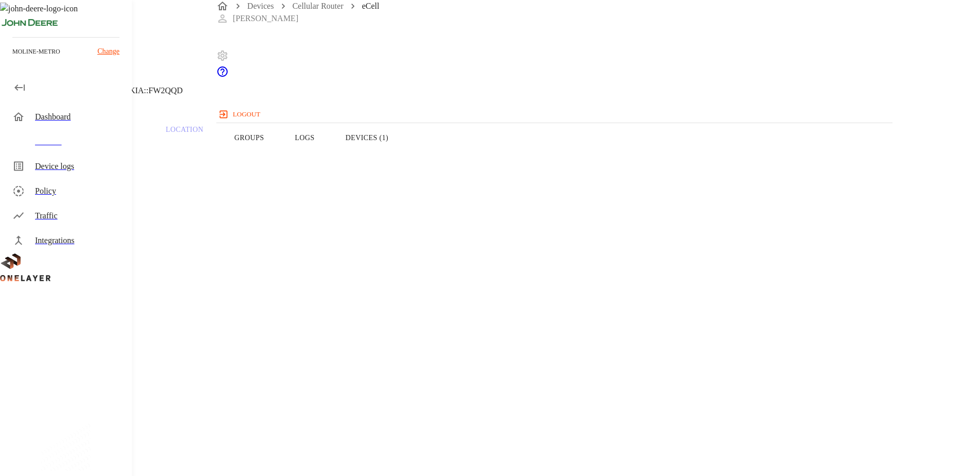
drag, startPoint x: 612, startPoint y: 231, endPoint x: 527, endPoint y: 232, distance: 85.0
drag, startPoint x: 527, startPoint y: 232, endPoint x: 541, endPoint y: 265, distance: 35.8
copy section "8900099100002586835"
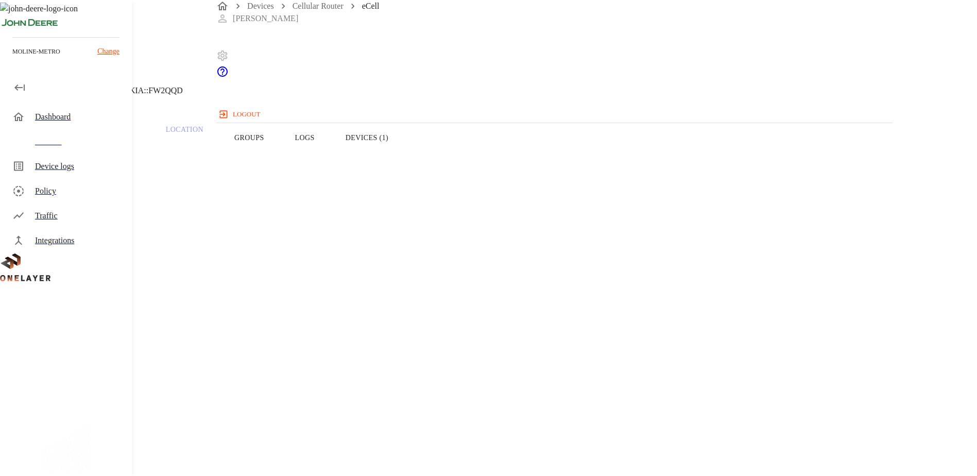
drag, startPoint x: 406, startPoint y: 283, endPoint x: 334, endPoint y: 281, distance: 71.6
click at [334, 383] on section "IMEI: 869910040218281" at bounding box center [391, 399] width 732 height 33
copy span "869910040218281"
click at [243, 98] on header "eCell 10.137.65.3 #b07178e8 Cell #EB211311833::NOKIA::FW2QQD" at bounding box center [391, 52] width 782 height 105
click at [12, 59] on icon at bounding box center [6, 52] width 12 height 12
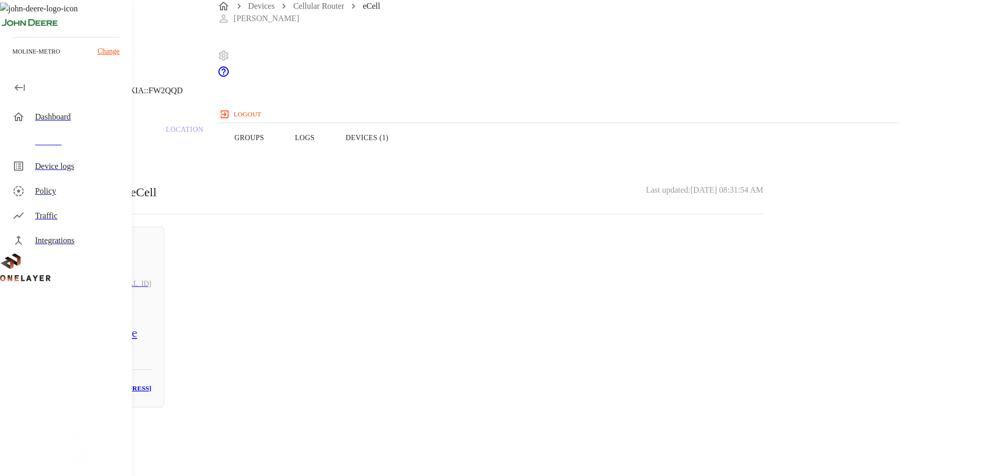
click at [12, 59] on icon at bounding box center [6, 52] width 12 height 12
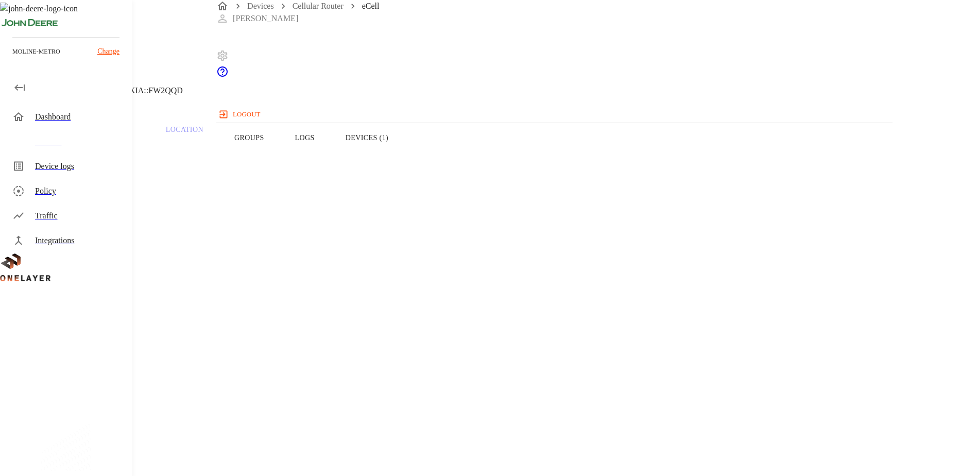
click at [12, 59] on icon at bounding box center [6, 52] width 12 height 12
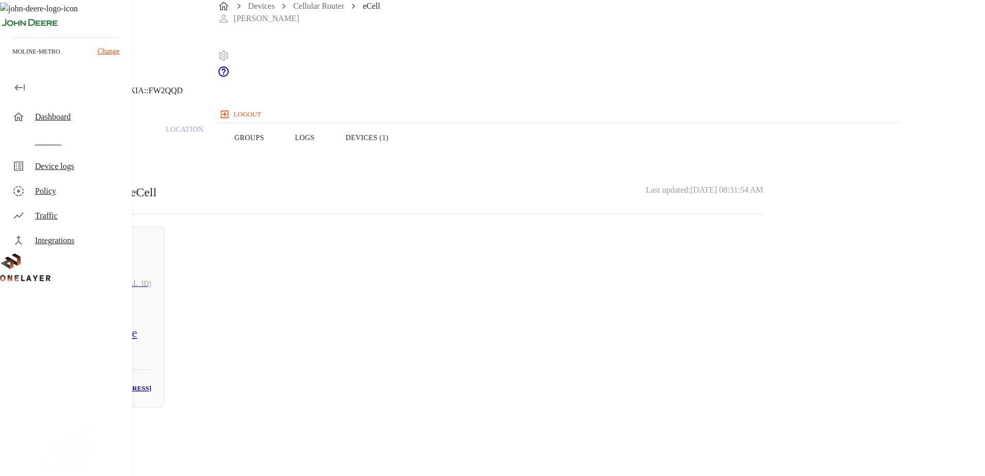
click at [12, 59] on icon at bounding box center [6, 52] width 12 height 12
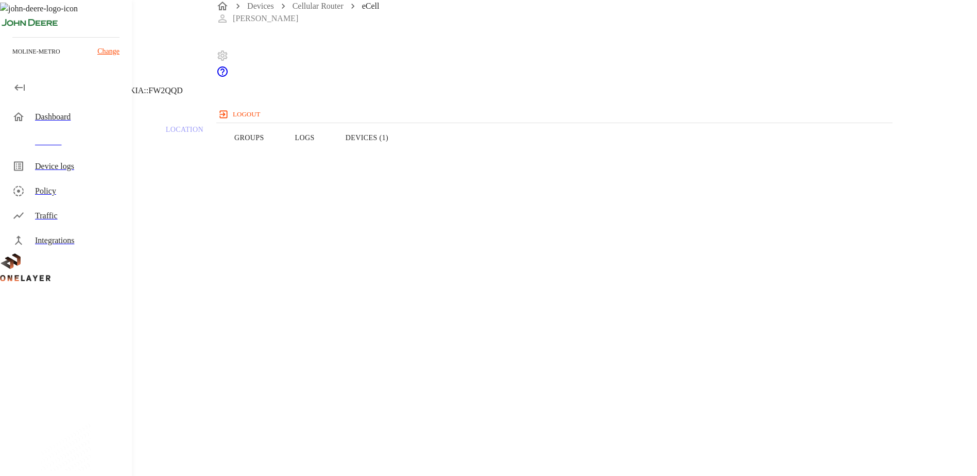
click at [12, 59] on icon at bounding box center [6, 52] width 12 height 12
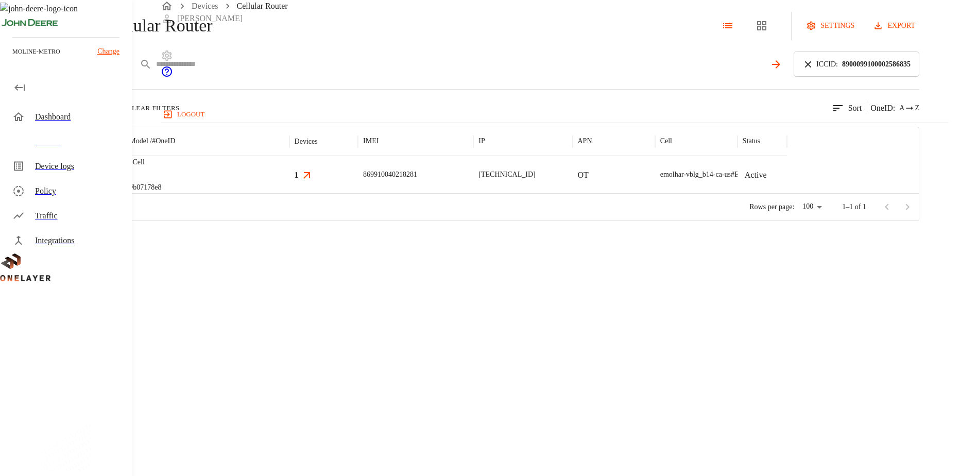
click at [331, 72] on input "text" at bounding box center [460, 64] width 609 height 15
click at [811, 67] on icon at bounding box center [808, 64] width 6 height 6
click at [739, 72] on input "text" at bounding box center [525, 64] width 739 height 15
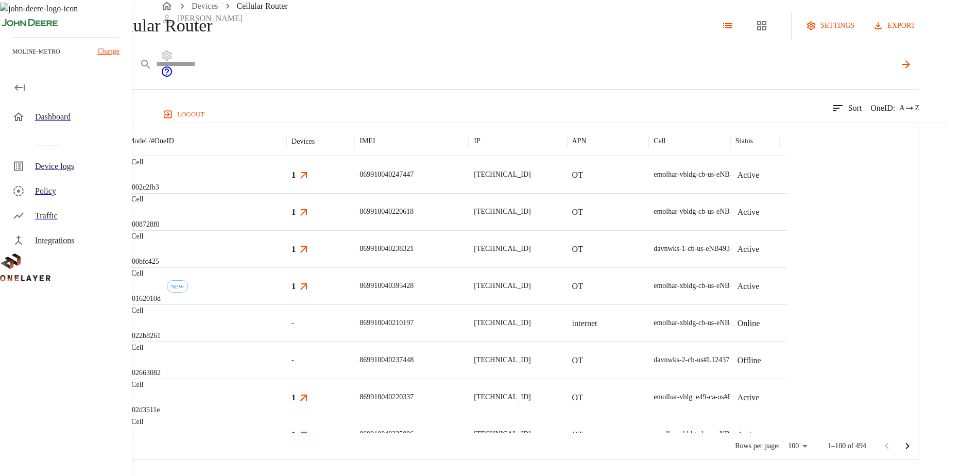
paste input "**********"
type input "**********"
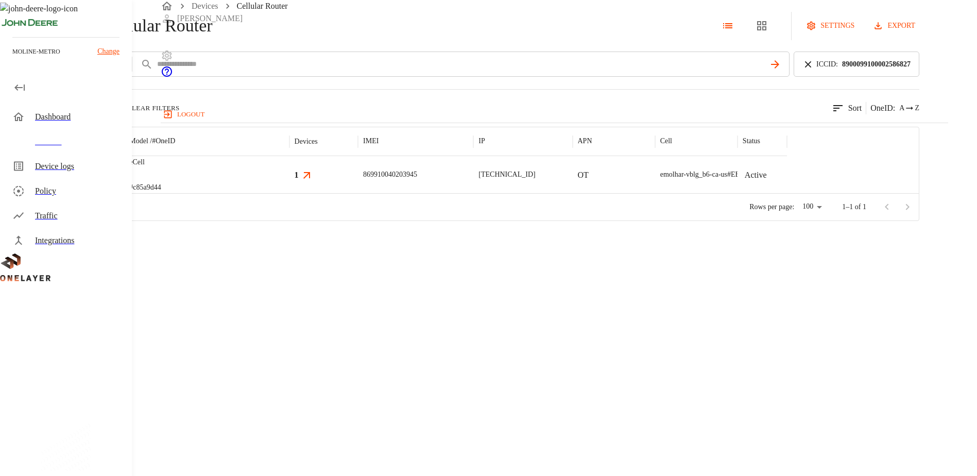
click at [88, 180] on img "MultiTech" at bounding box center [68, 174] width 38 height 10
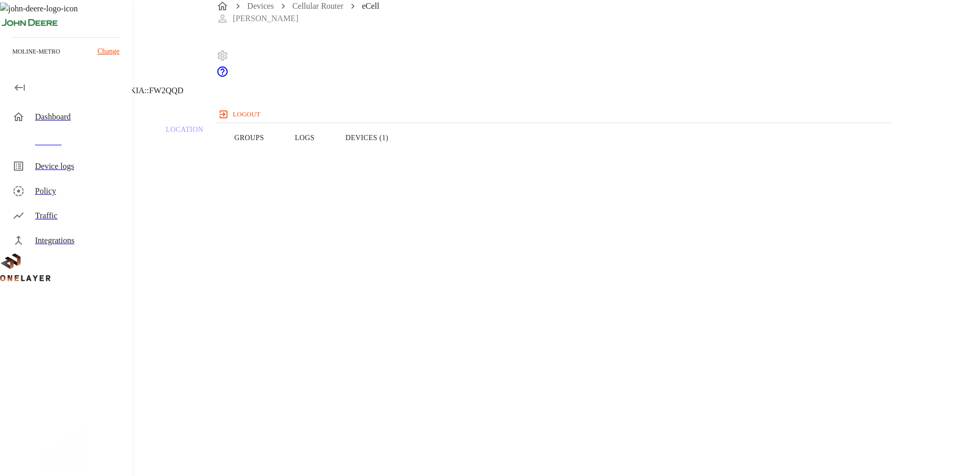
drag, startPoint x: 575, startPoint y: 156, endPoint x: 584, endPoint y: 156, distance: 8.8
click at [404, 156] on button "Devices (1)" at bounding box center [367, 137] width 74 height 65
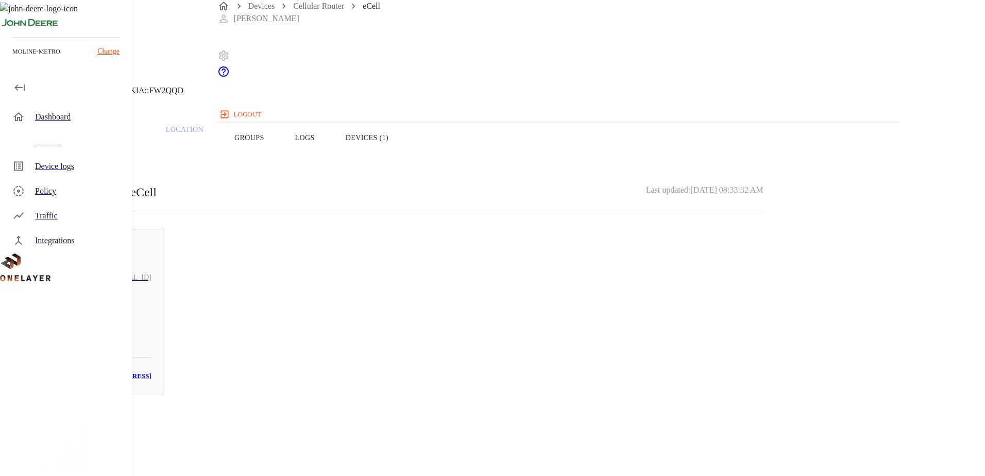
click at [71, 161] on button "Overview" at bounding box center [35, 137] width 71 height 65
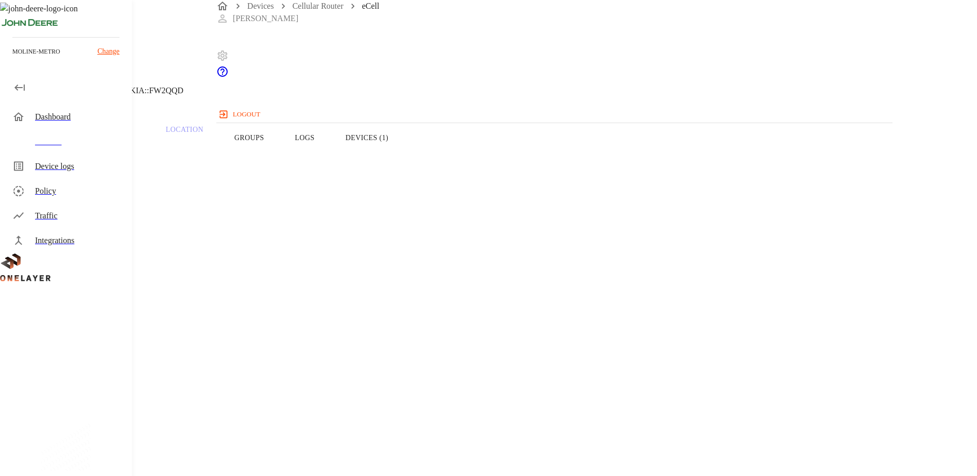
click at [12, 59] on icon at bounding box center [6, 52] width 12 height 12
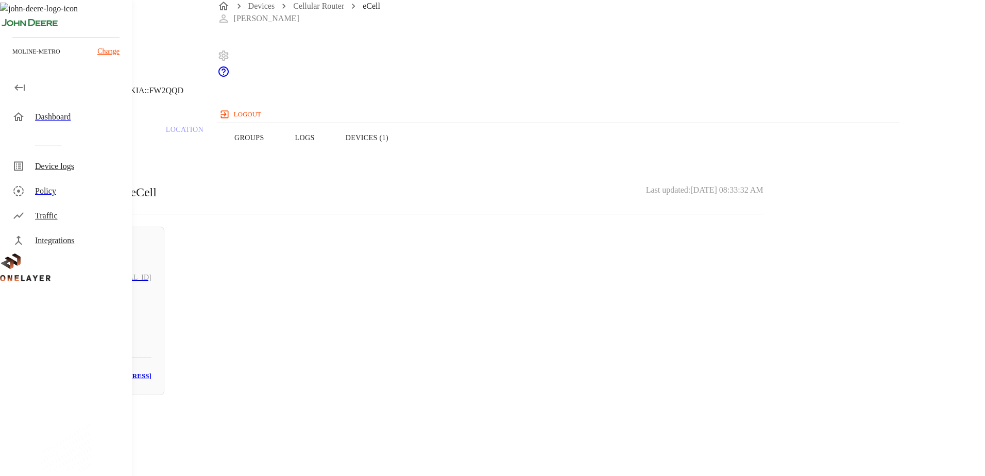
click at [12, 59] on icon at bounding box center [6, 52] width 12 height 12
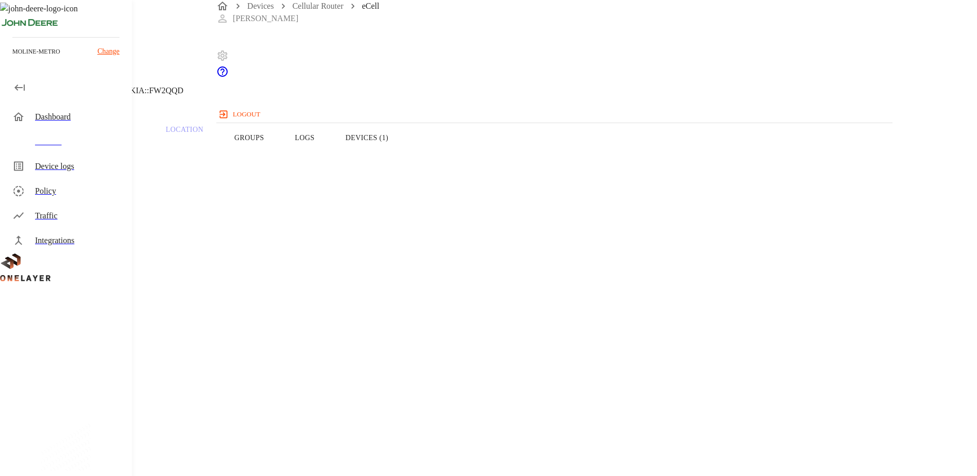
click at [12, 59] on icon at bounding box center [6, 52] width 12 height 12
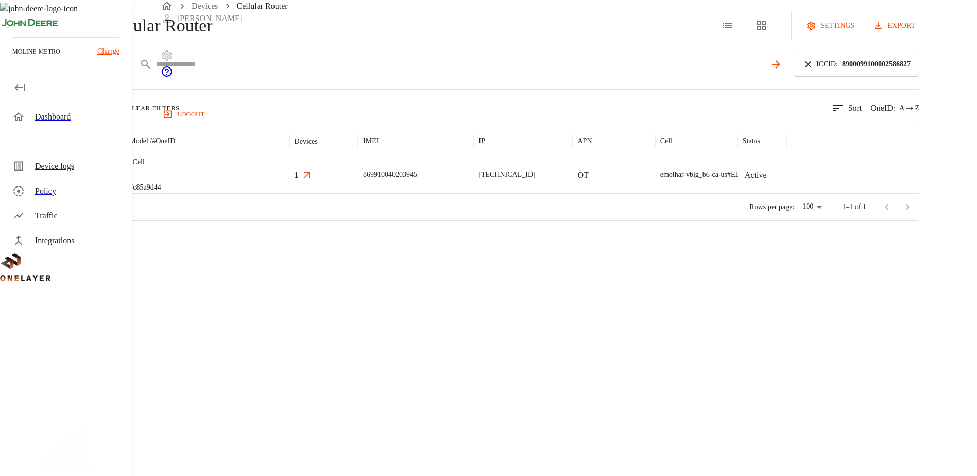
click at [349, 72] on input "text" at bounding box center [460, 64] width 609 height 15
paste input "**********"
type input "**********"
click at [814, 70] on icon at bounding box center [808, 64] width 11 height 11
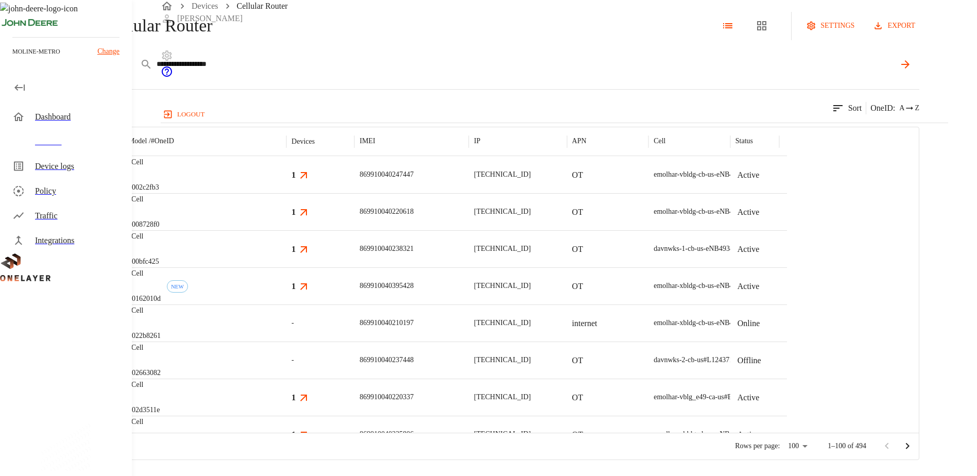
click at [912, 71] on icon at bounding box center [905, 64] width 12 height 12
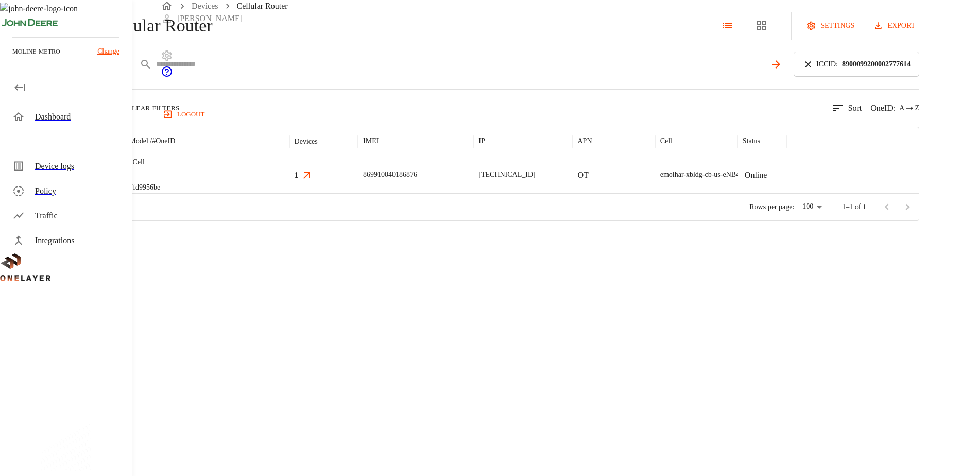
click at [365, 72] on input "text" at bounding box center [460, 64] width 609 height 15
click at [814, 70] on icon at bounding box center [808, 64] width 11 height 11
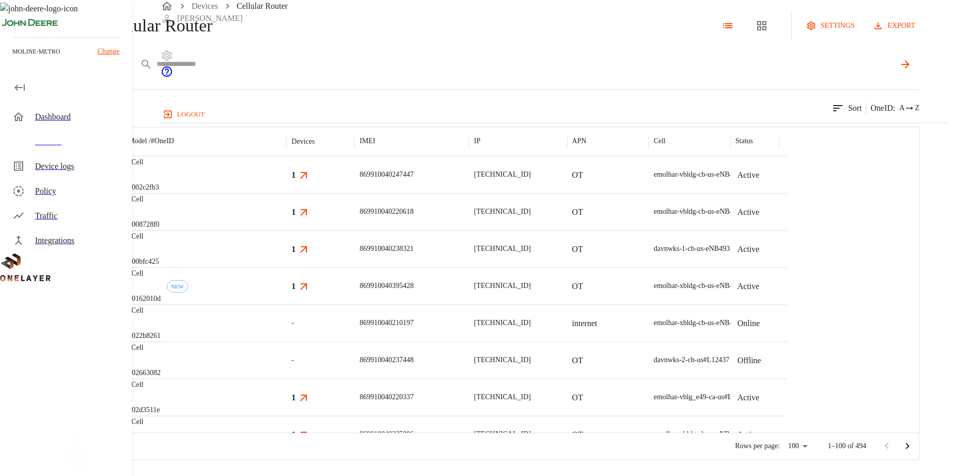
click at [351, 77] on div "ICCID *****" at bounding box center [496, 64] width 845 height 25
click at [366, 72] on input "text" at bounding box center [525, 64] width 739 height 15
paste input "**********"
type input "**********"
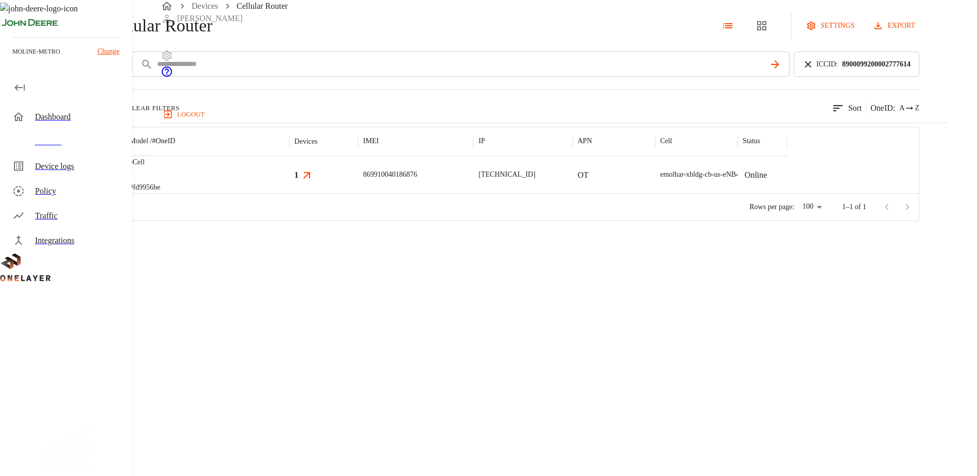
click at [88, 180] on img "MultiTech" at bounding box center [68, 174] width 38 height 10
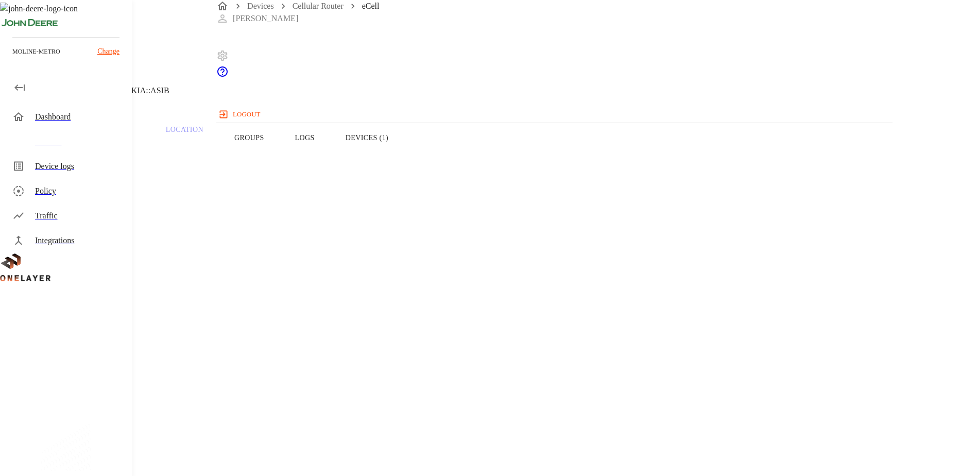
click at [404, 154] on button "Devices (1)" at bounding box center [367, 137] width 74 height 65
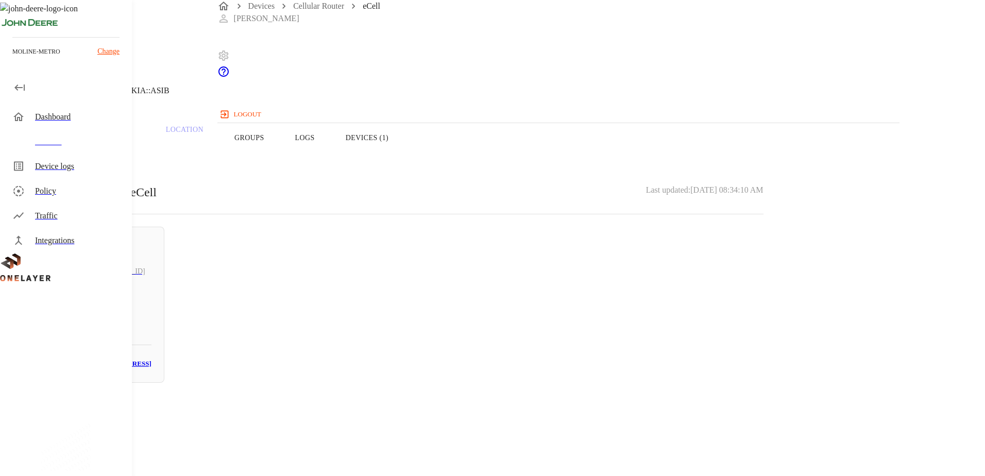
click at [151, 310] on h5 "N/A" at bounding box center [95, 308] width 114 height 16
drag, startPoint x: 605, startPoint y: 190, endPoint x: 597, endPoint y: 195, distance: 8.6
click at [597, 439] on p "00:0F:11:5B:E6:9A" at bounding box center [394, 445] width 739 height 12
drag, startPoint x: 597, startPoint y: 195, endPoint x: 625, endPoint y: 200, distance: 28.4
click at [625, 337] on section "LAN interface: N/A IP address: 10.137.64.37 MAC address: 00:0F:11:5B:E6:9A Cell…" at bounding box center [394, 425] width 739 height 176
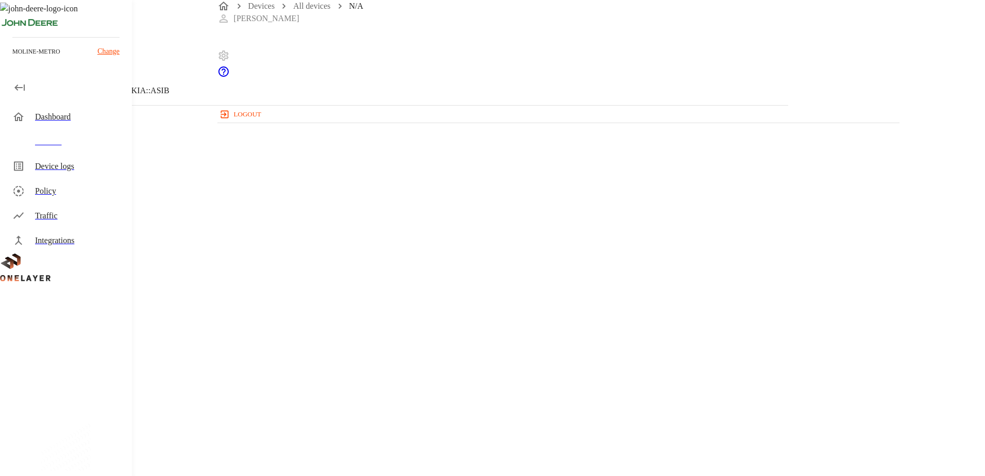
drag, startPoint x: 601, startPoint y: 197, endPoint x: 542, endPoint y: 199, distance: 58.2
click at [542, 418] on section "MAC address: 00:0F:11:5B:E6:9A" at bounding box center [394, 434] width 739 height 33
copy section "00:0F:11:5B:E6:9A"
click at [276, 371] on div "N/A NEW Prodrive B.V. 10.137.64.37 #e0aaf71a Cell #DH240725609::NOKIA::ASIB Par…" at bounding box center [394, 317] width 788 height 634
click at [6, 58] on icon at bounding box center [3, 52] width 6 height 10
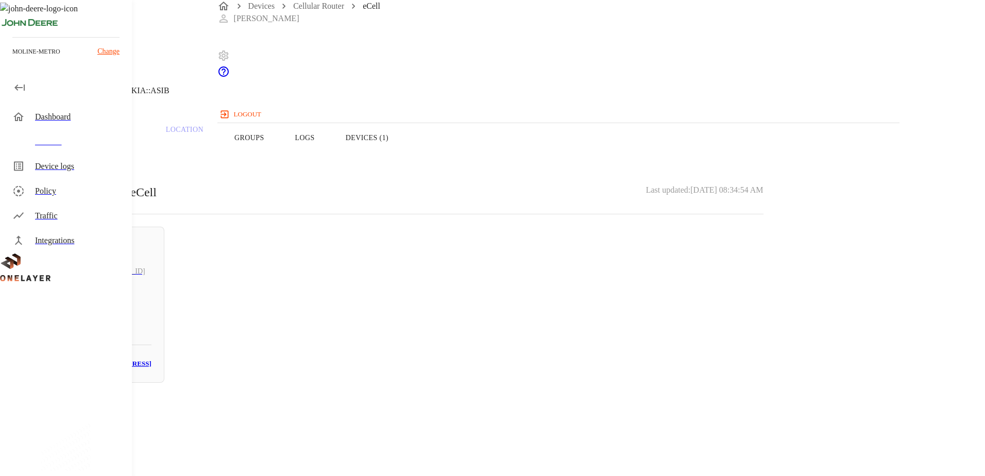
click at [6, 58] on icon at bounding box center [3, 52] width 6 height 10
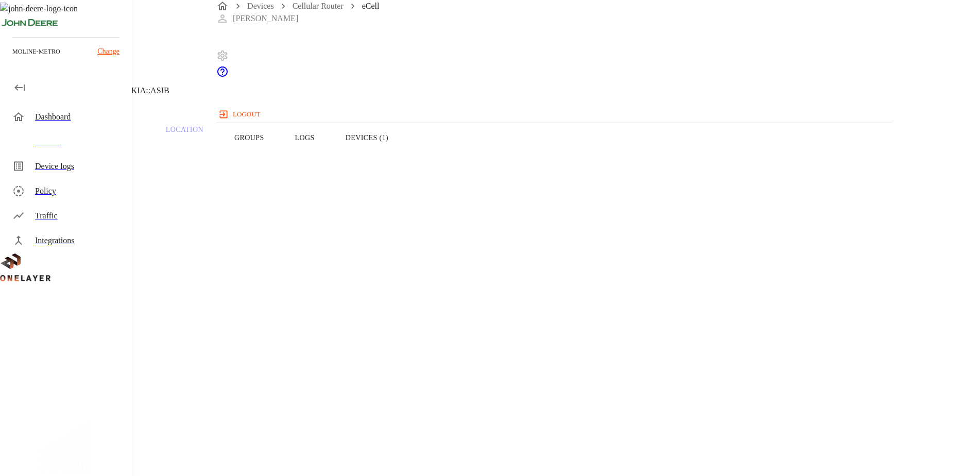
drag, startPoint x: 565, startPoint y: 246, endPoint x: 623, endPoint y: 248, distance: 57.7
copy span "D505_3244930_50"
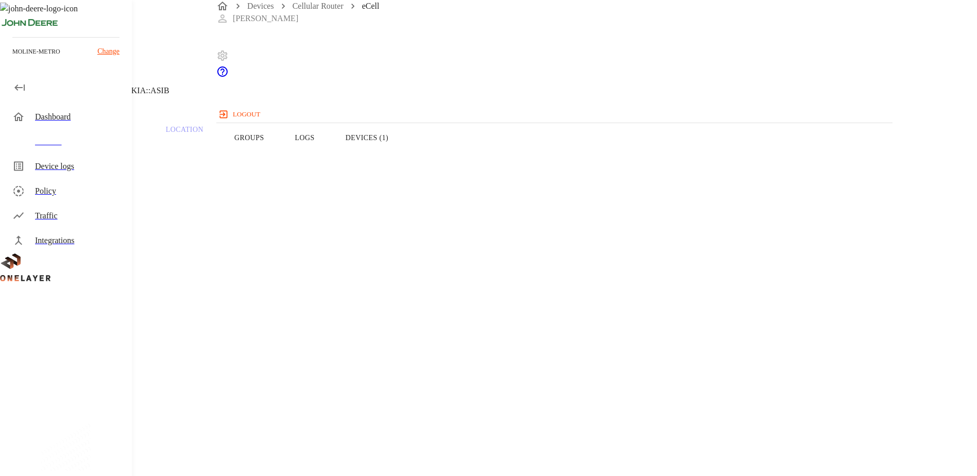
click at [12, 59] on icon at bounding box center [6, 52] width 12 height 12
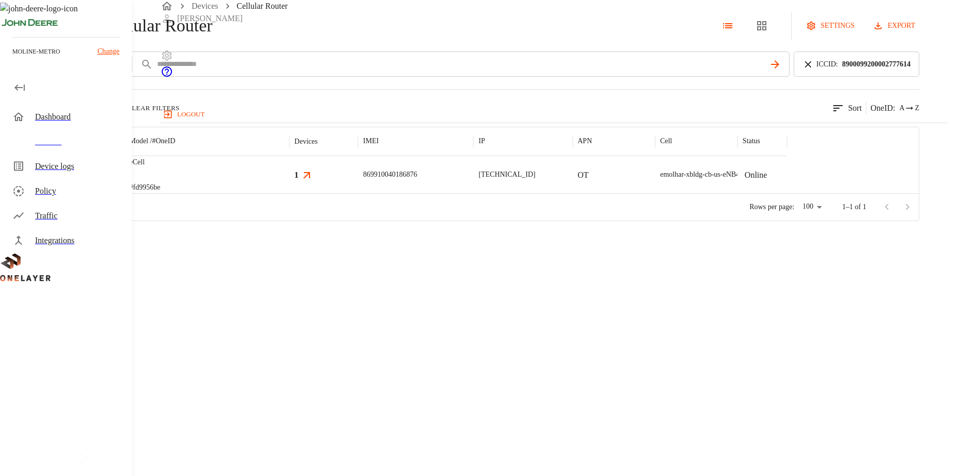
click at [836, 77] on div "ICCID : 8900099200002777614" at bounding box center [857, 64] width 126 height 25
click at [811, 67] on icon at bounding box center [808, 64] width 6 height 6
click at [762, 72] on input "text" at bounding box center [525, 64] width 739 height 15
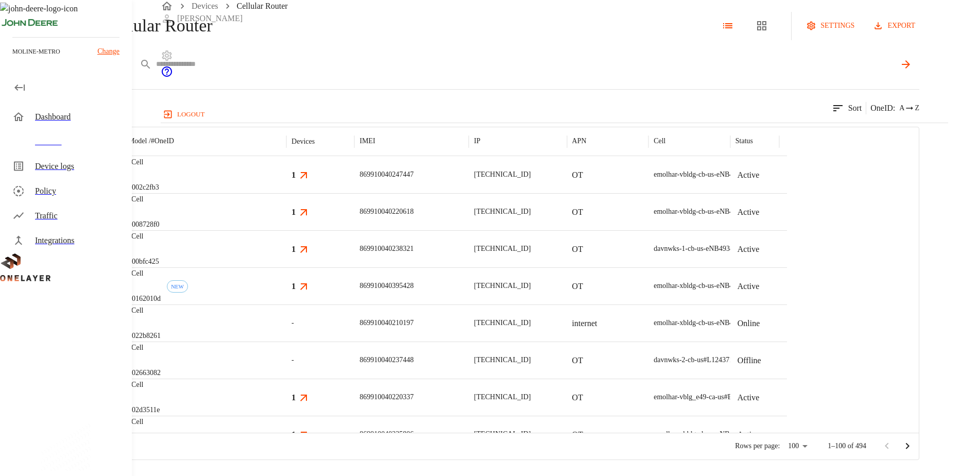
paste input "**********"
type input "**********"
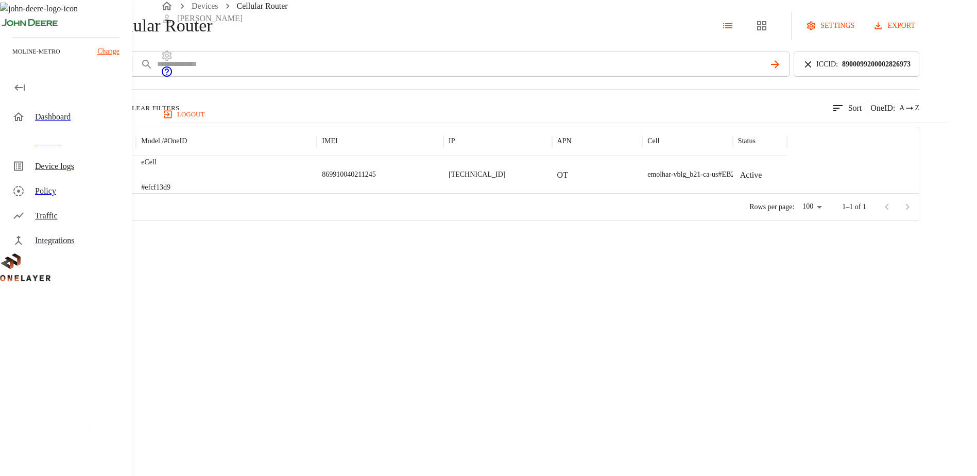
click at [92, 180] on img "MultiTech" at bounding box center [73, 174] width 38 height 10
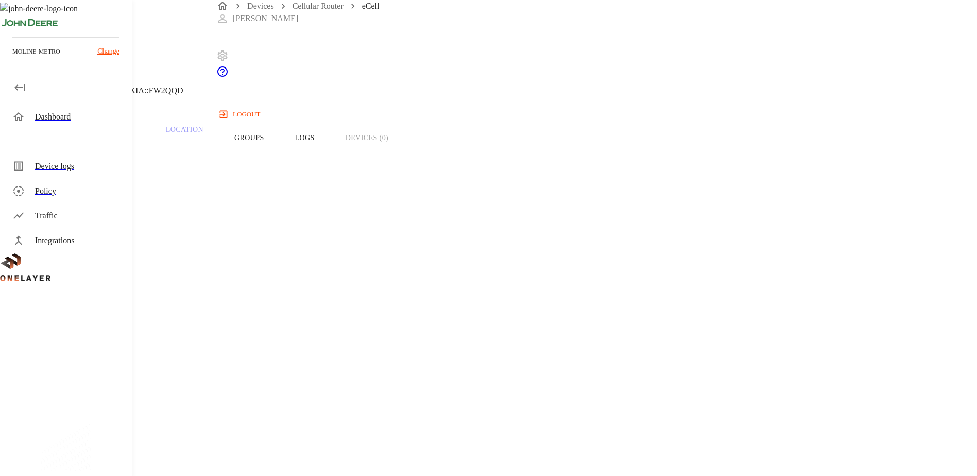
click at [6, 58] on icon at bounding box center [3, 52] width 6 height 10
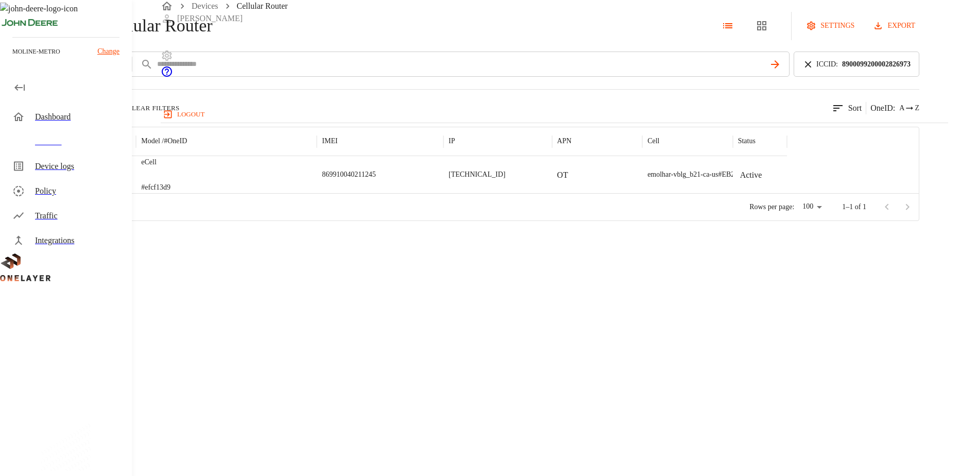
click at [814, 70] on icon at bounding box center [808, 64] width 11 height 11
click at [726, 72] on input "text" at bounding box center [525, 64] width 739 height 15
paste input "**********"
type input "**********"
click at [124, 193] on div at bounding box center [84, 174] width 80 height 37
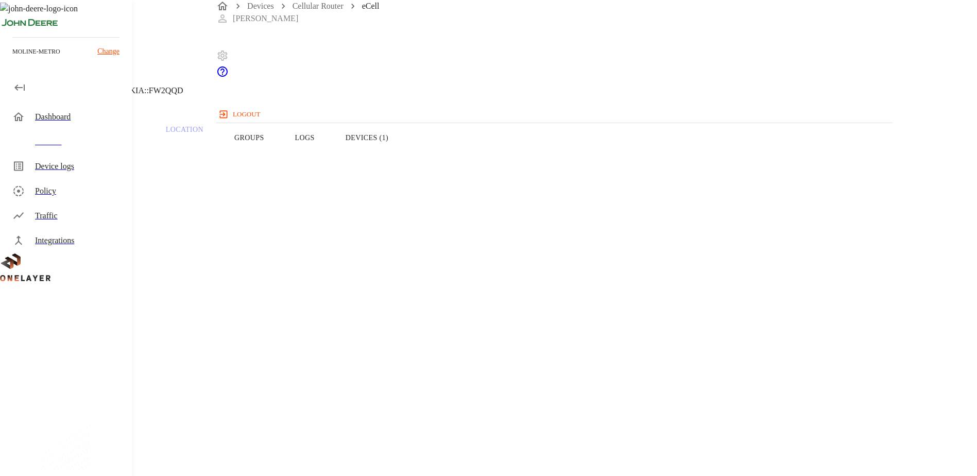
click at [404, 156] on button "Devices (1)" at bounding box center [367, 137] width 74 height 65
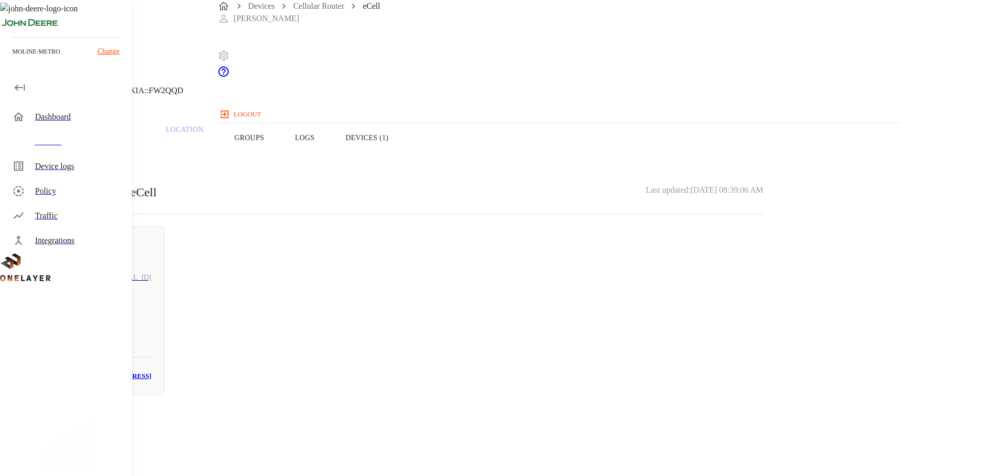
click at [71, 157] on button "Overview" at bounding box center [35, 137] width 71 height 65
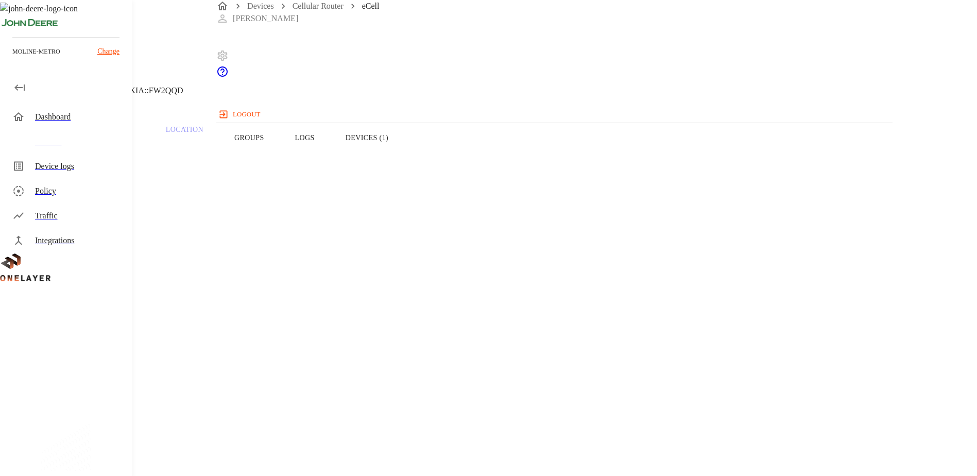
click at [404, 152] on button "Devices (1)" at bounding box center [367, 137] width 74 height 65
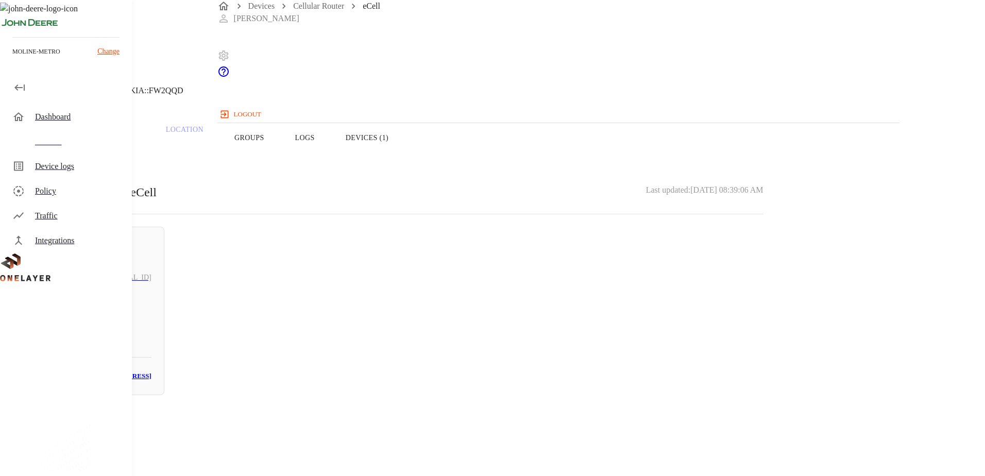
click at [151, 315] on h5 "N/A" at bounding box center [95, 320] width 114 height 16
drag, startPoint x: 618, startPoint y: 195, endPoint x: 550, endPoint y: 196, distance: 68.0
click at [550, 418] on section "MAC address: FC:69:47:26:C0:59" at bounding box center [394, 434] width 739 height 33
copy p "FC:69:47:26:C0:59"
click at [12, 59] on icon at bounding box center [6, 52] width 12 height 12
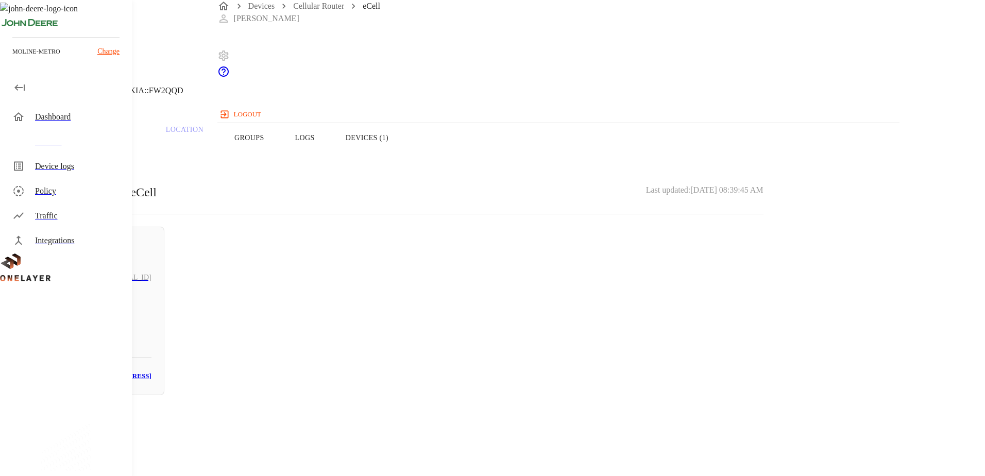
click at [71, 155] on button "Overview" at bounding box center [35, 137] width 71 height 65
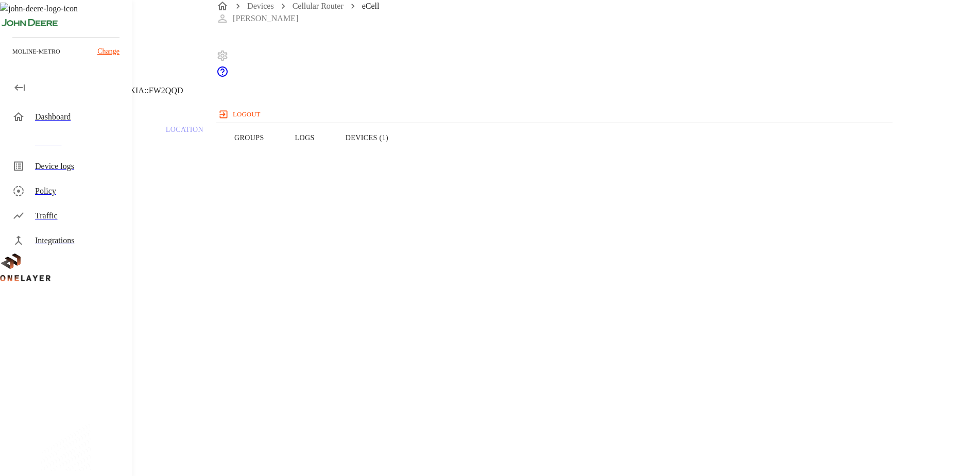
click at [12, 59] on icon at bounding box center [6, 52] width 12 height 12
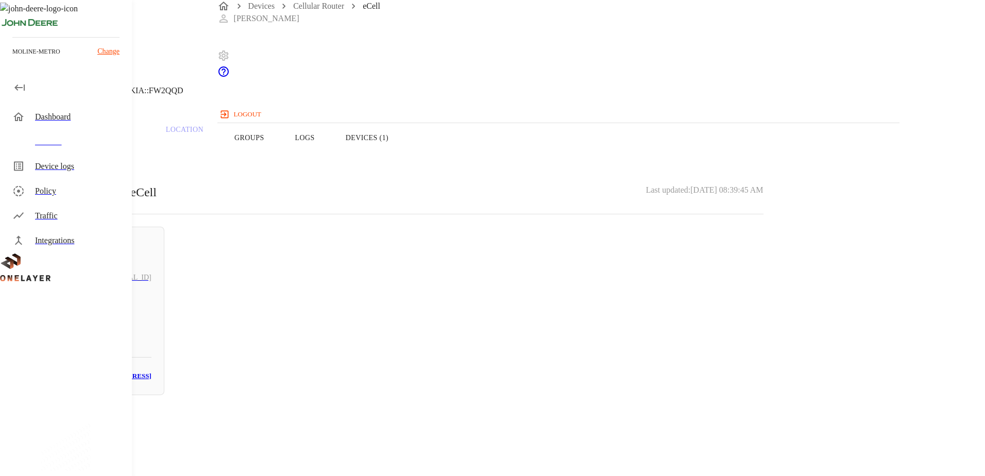
click at [12, 59] on icon at bounding box center [6, 52] width 12 height 12
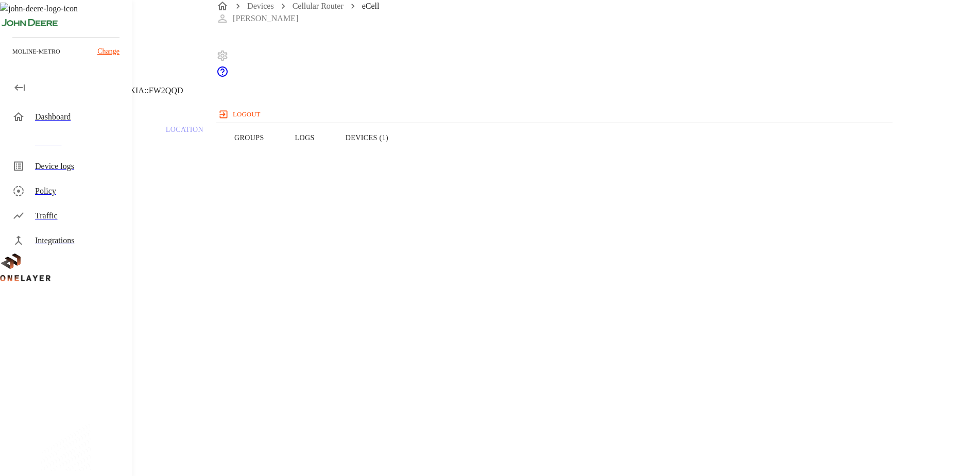
click at [12, 59] on icon at bounding box center [6, 52] width 12 height 12
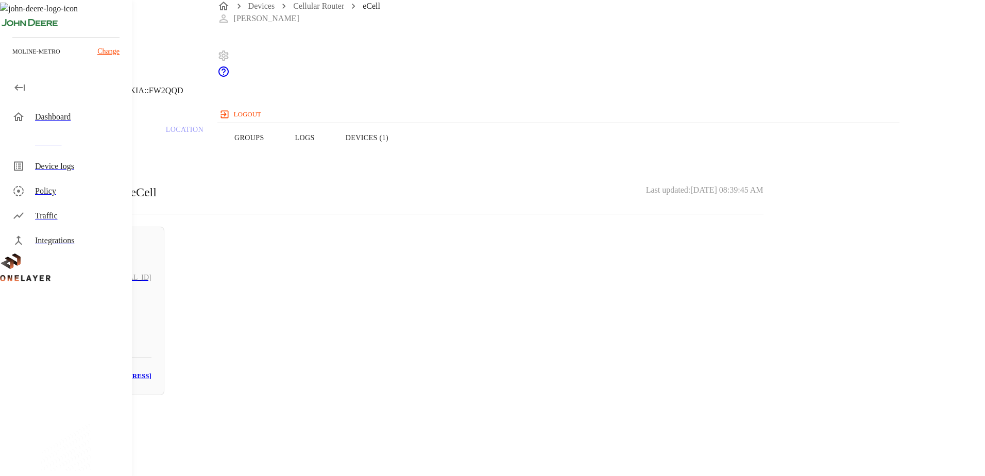
click at [12, 59] on icon at bounding box center [6, 52] width 12 height 12
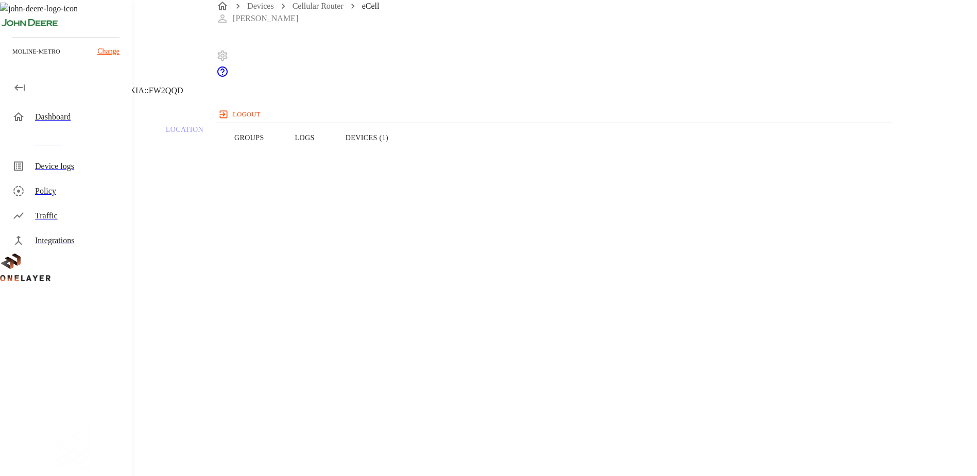
click at [12, 59] on icon at bounding box center [6, 52] width 12 height 12
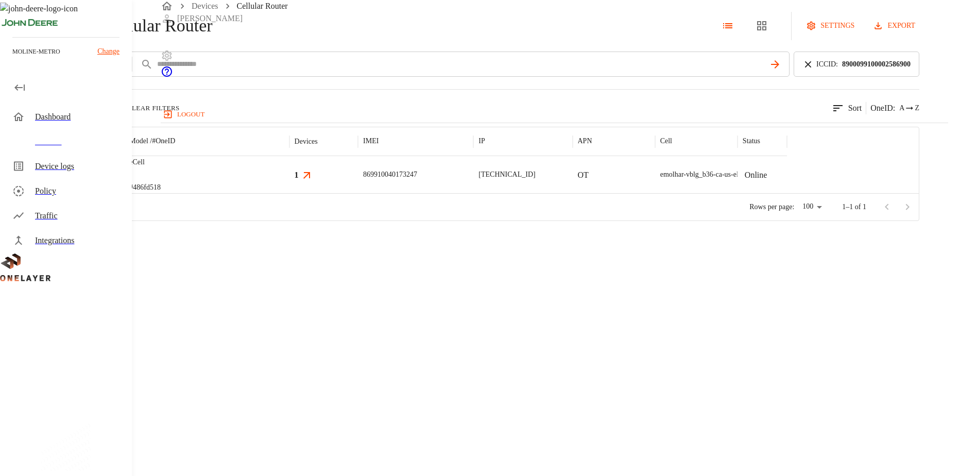
click at [253, 77] on div "ICCID *****" at bounding box center [431, 64] width 715 height 25
click at [814, 70] on icon at bounding box center [808, 64] width 11 height 11
click at [738, 72] on input "text" at bounding box center [525, 64] width 739 height 15
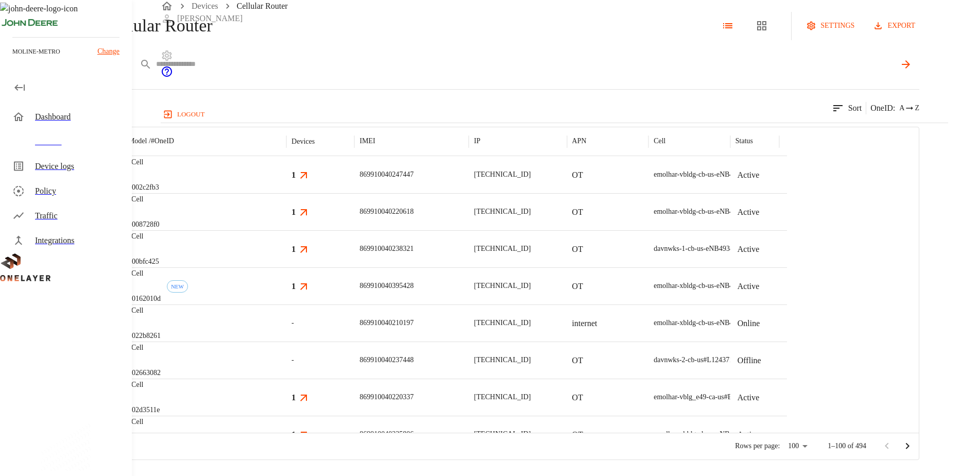
paste input "**********"
type input "**********"
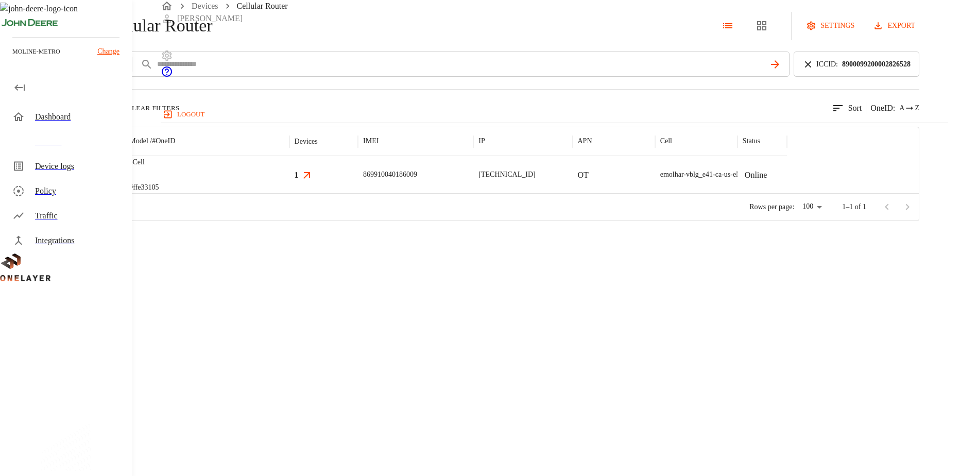
click at [88, 180] on img "MultiTech" at bounding box center [68, 174] width 38 height 10
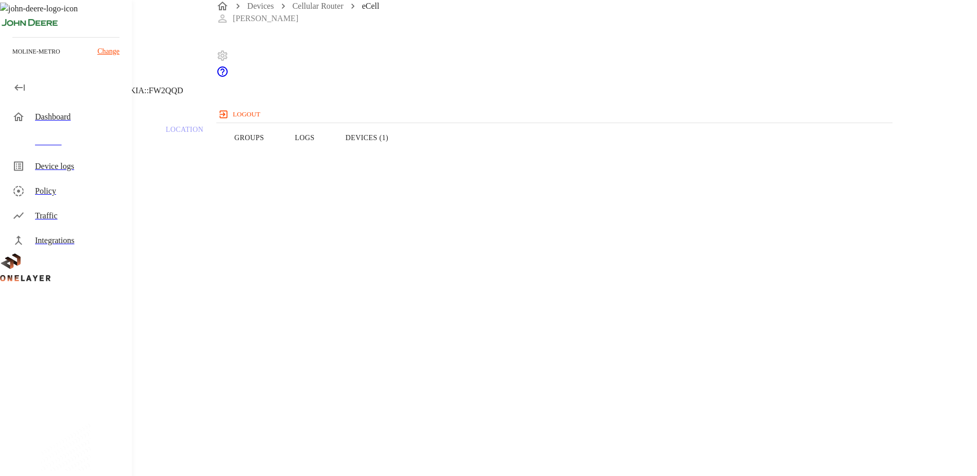
click at [404, 152] on button "Devices (1)" at bounding box center [367, 137] width 74 height 65
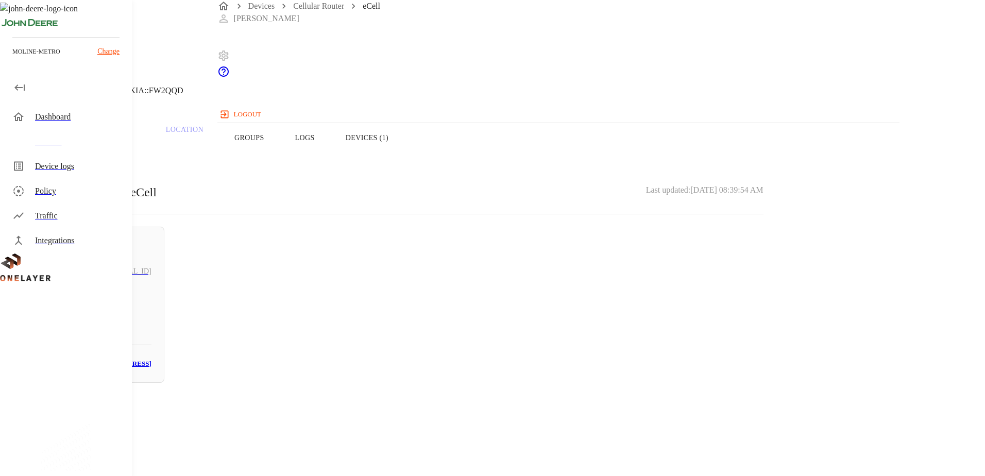
click at [151, 303] on h5 "N/A" at bounding box center [95, 308] width 114 height 16
